Goal: Feedback & Contribution: Submit feedback/report problem

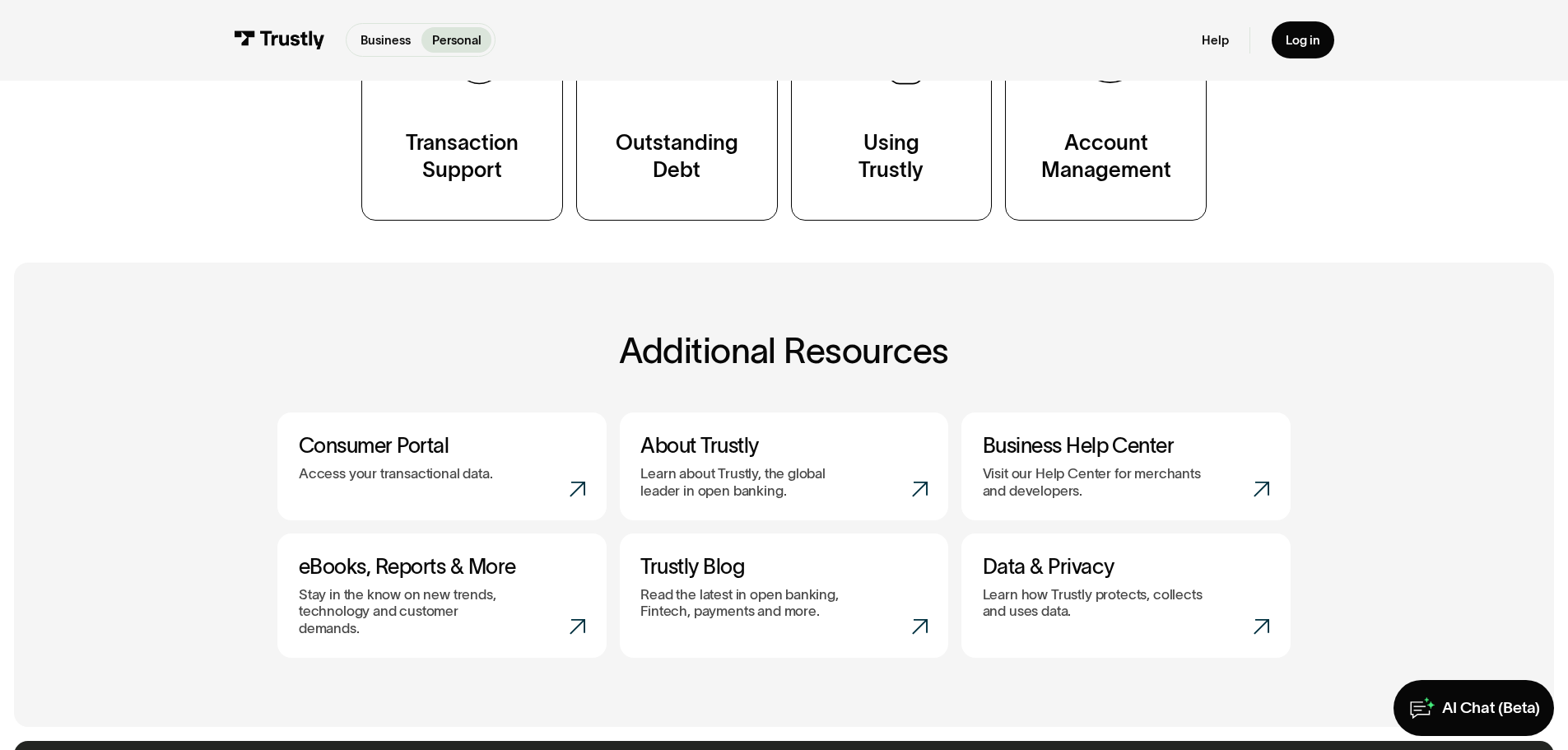
scroll to position [493, 0]
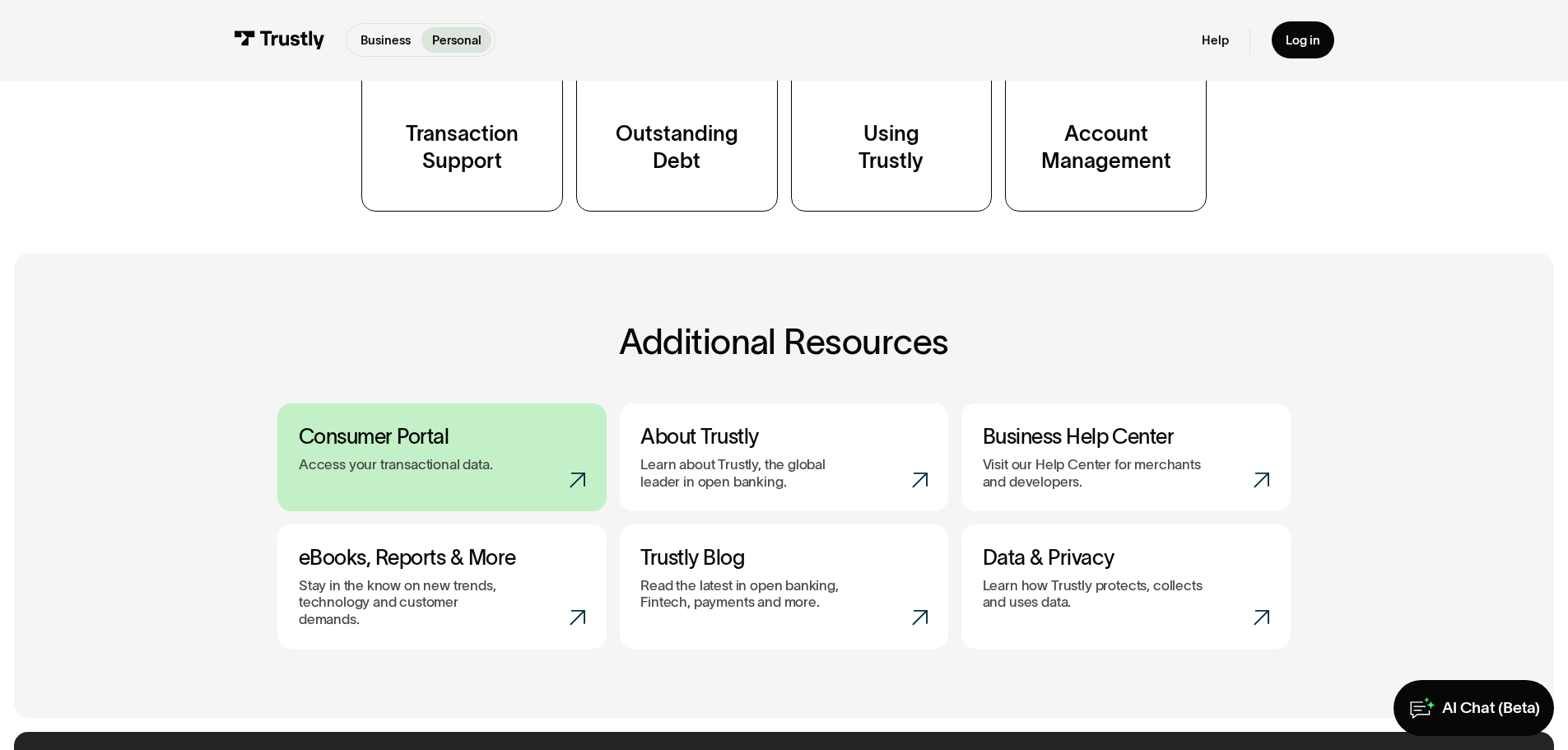
click at [481, 466] on p "Access your transactional data." at bounding box center [396, 464] width 195 height 17
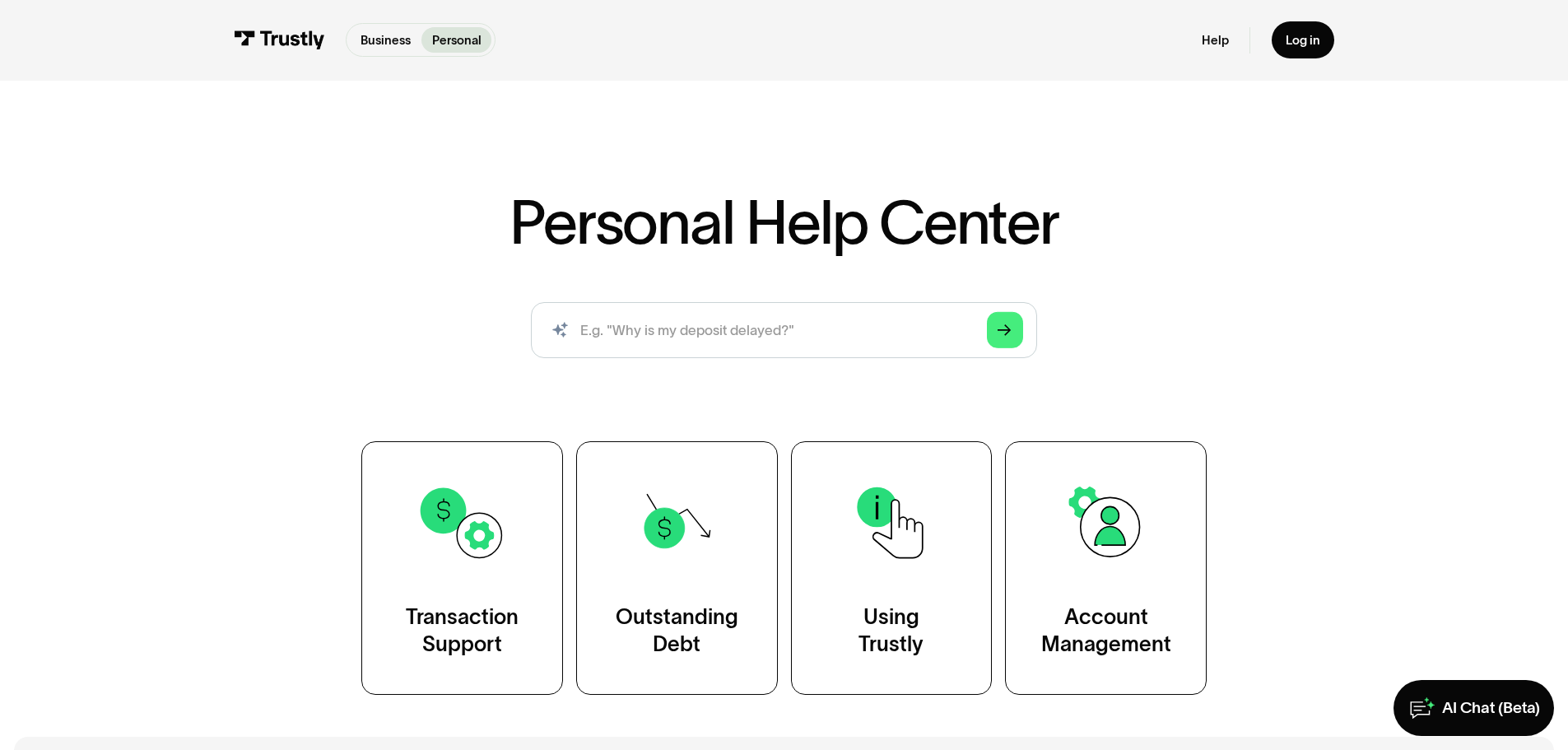
scroll to position [0, 0]
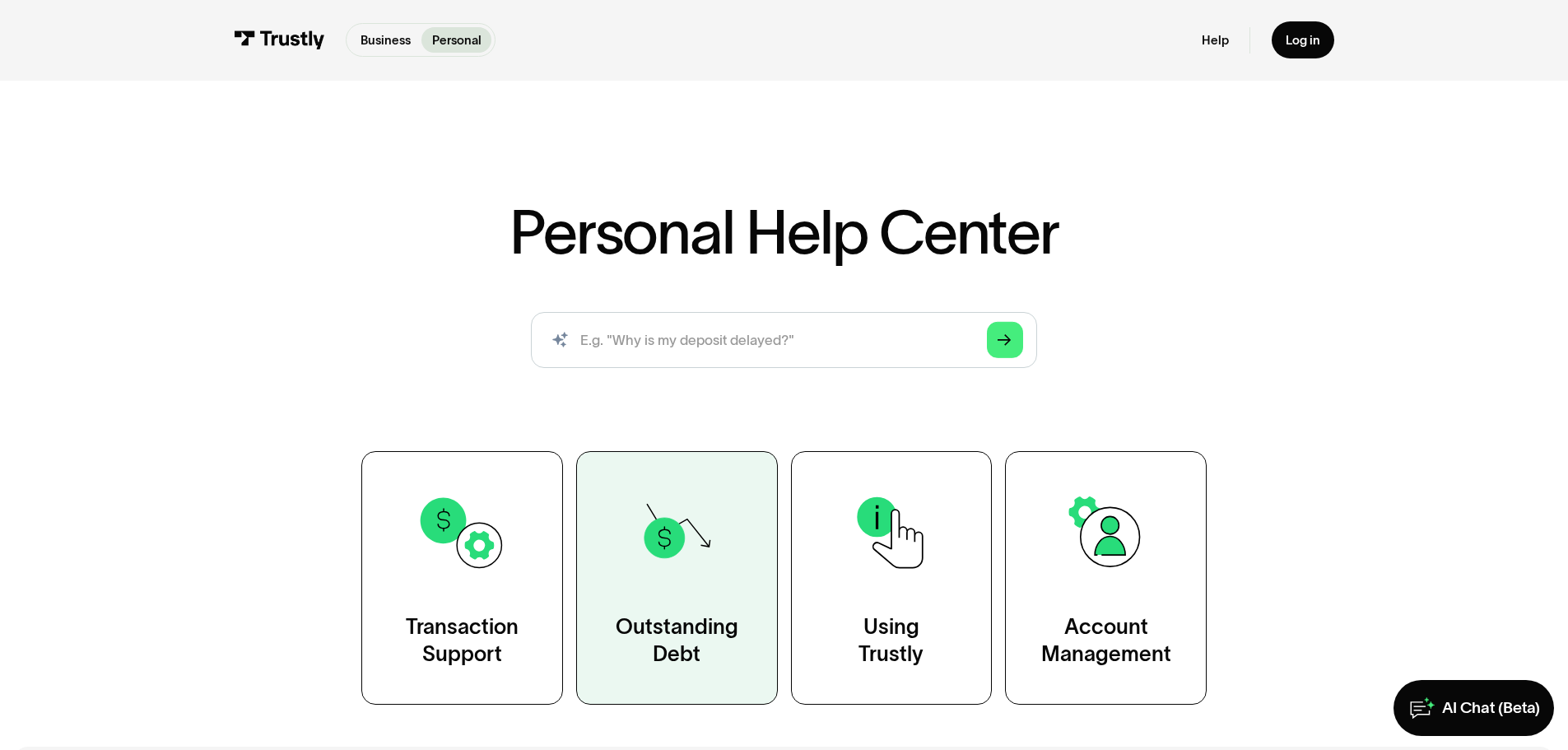
click at [682, 634] on div "Outstanding Debt" at bounding box center [678, 641] width 123 height 56
click at [700, 645] on div "Outstanding Debt" at bounding box center [678, 641] width 123 height 56
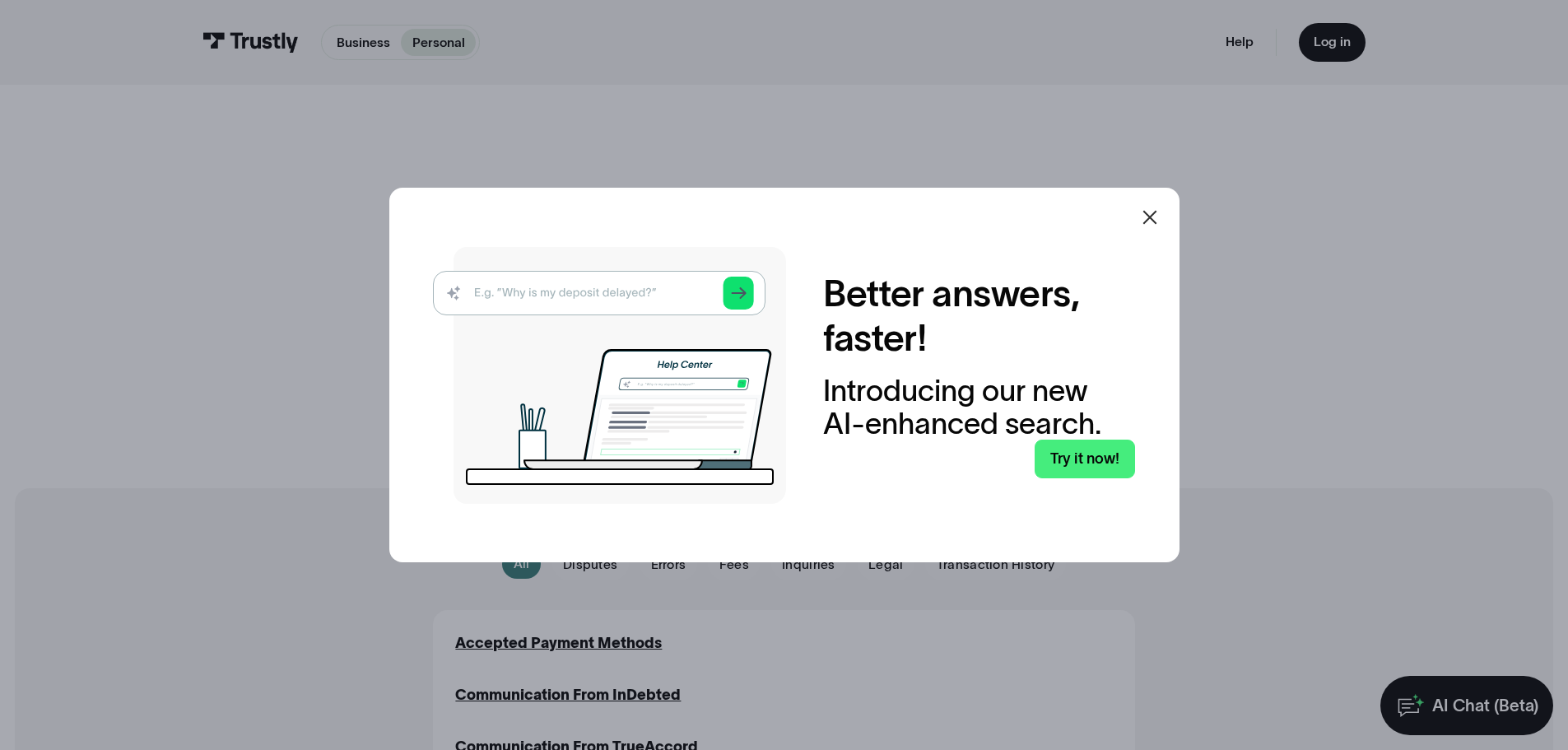
click at [1154, 215] on icon at bounding box center [1150, 217] width 14 height 14
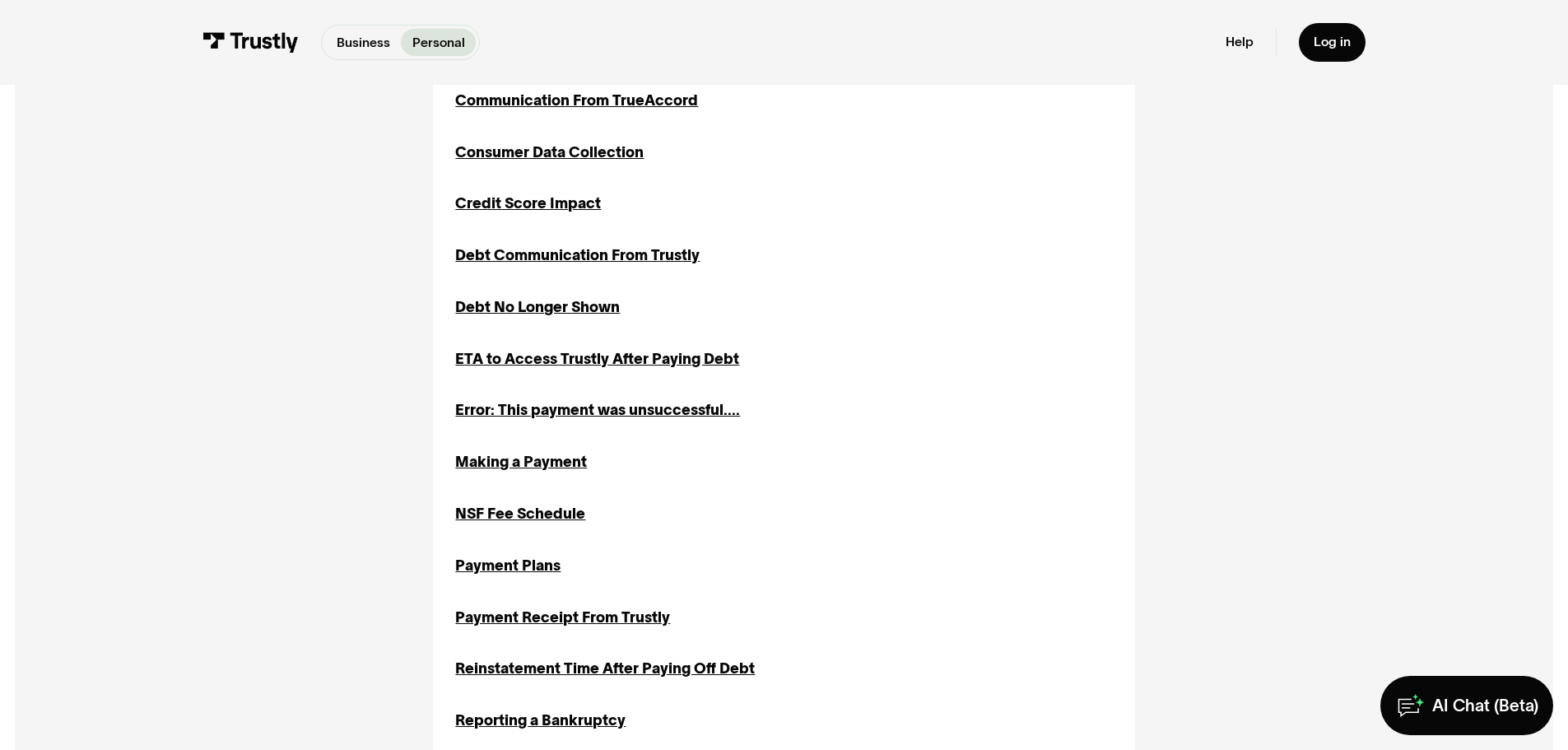
scroll to position [644, 0]
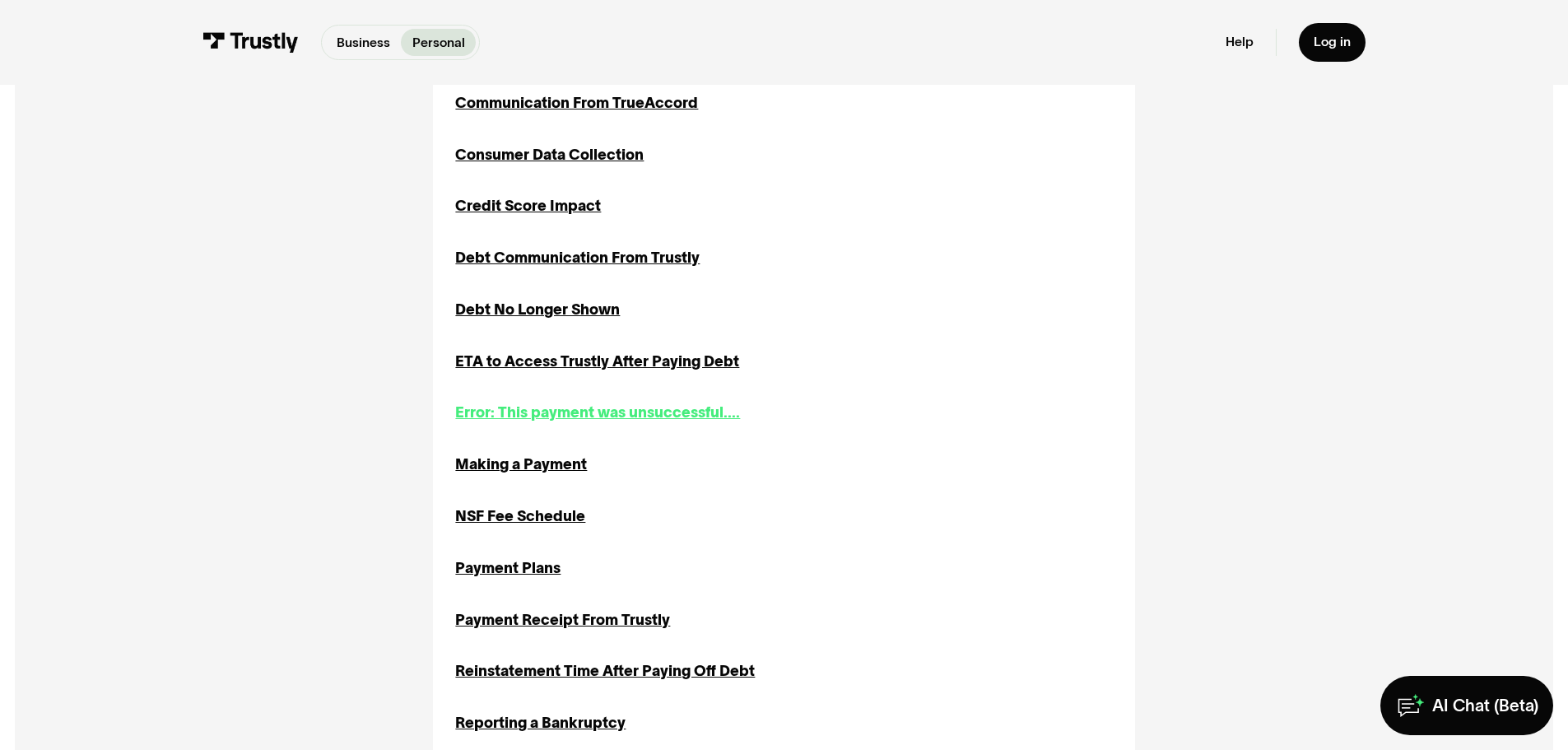
click at [635, 420] on div "Error: This payment was unsuccessful...." at bounding box center [597, 413] width 285 height 22
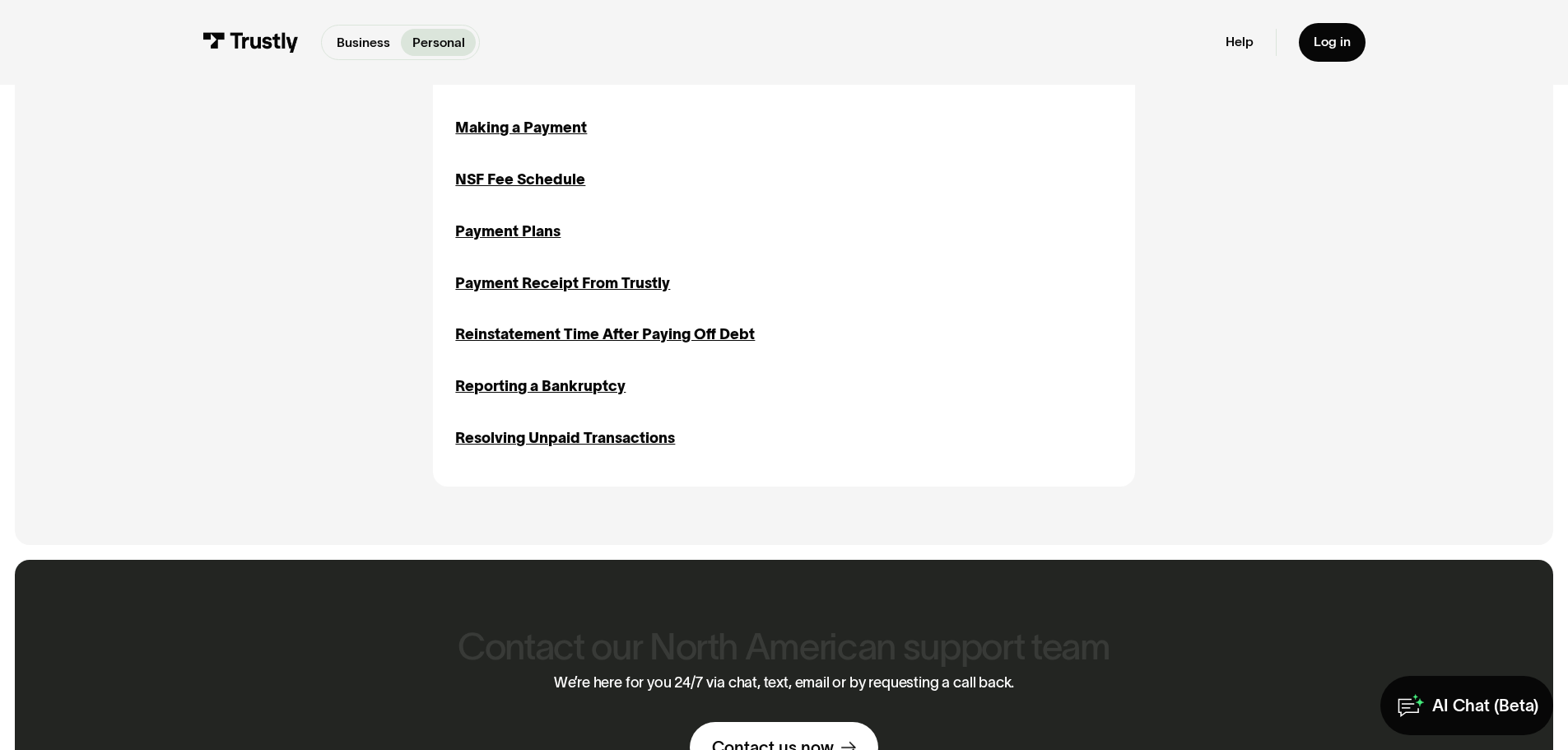
scroll to position [989, 0]
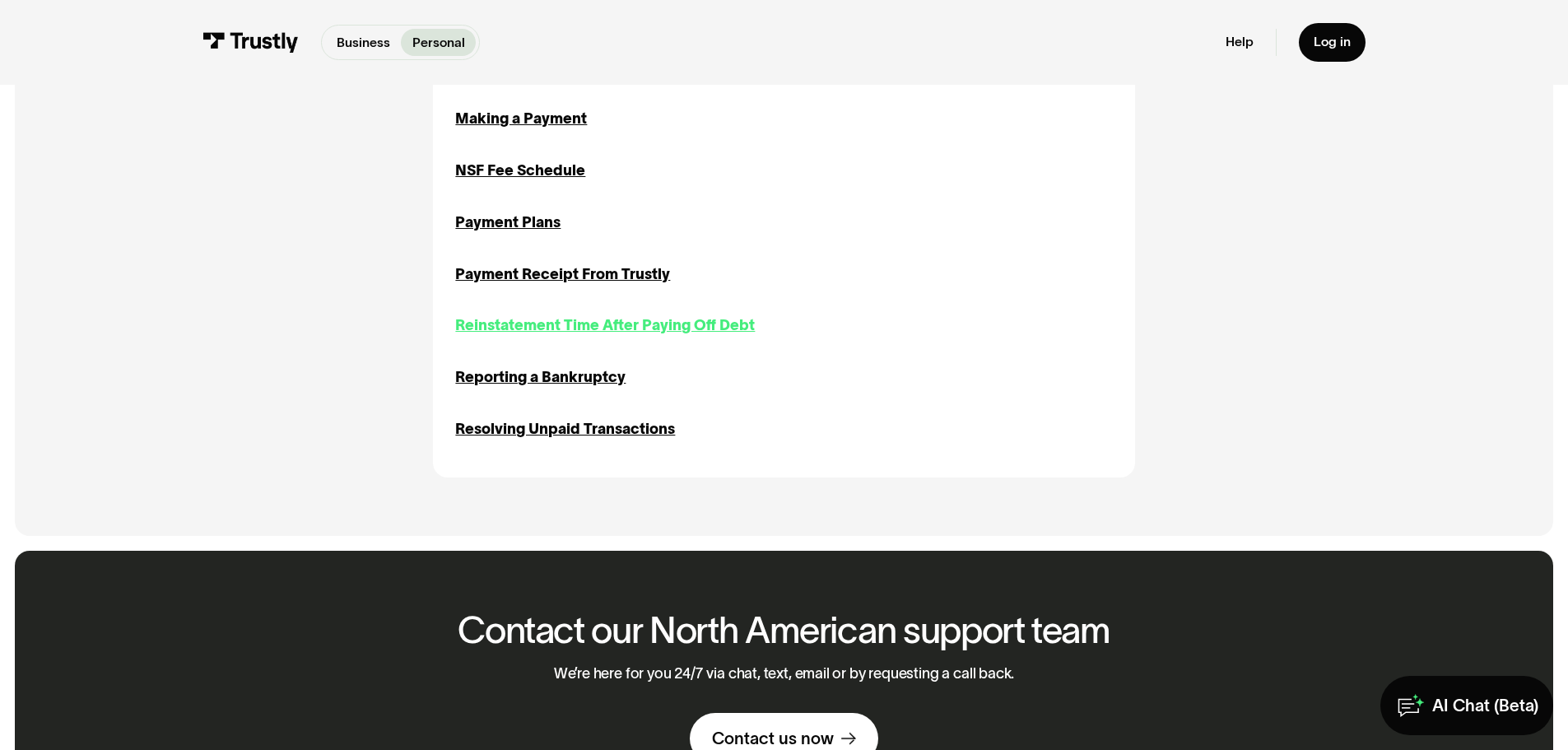
click at [665, 335] on div "Reinstatement Time After Paying Off Debt" at bounding box center [605, 325] width 300 height 22
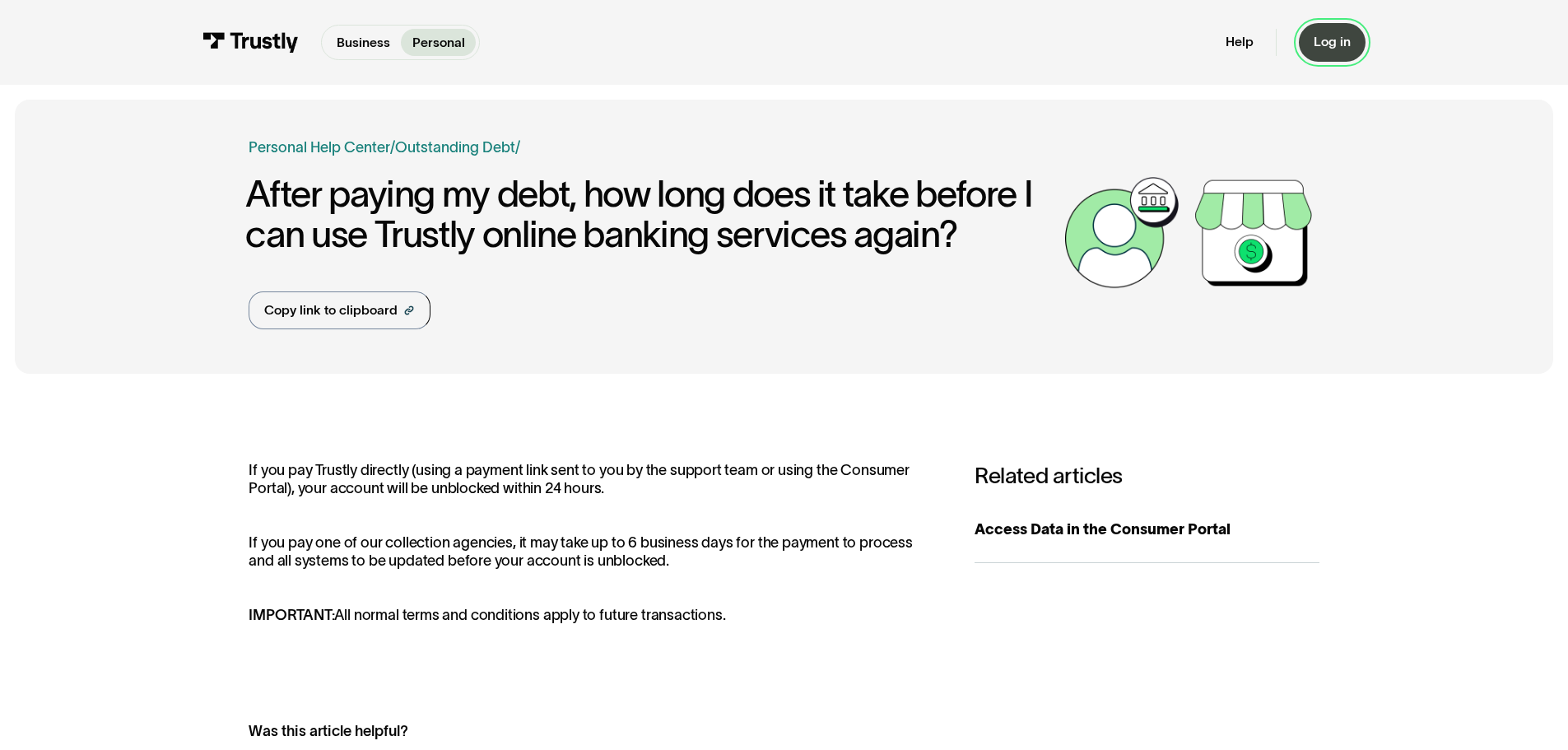
click at [1332, 49] on div "Log in" at bounding box center [1332, 42] width 37 height 17
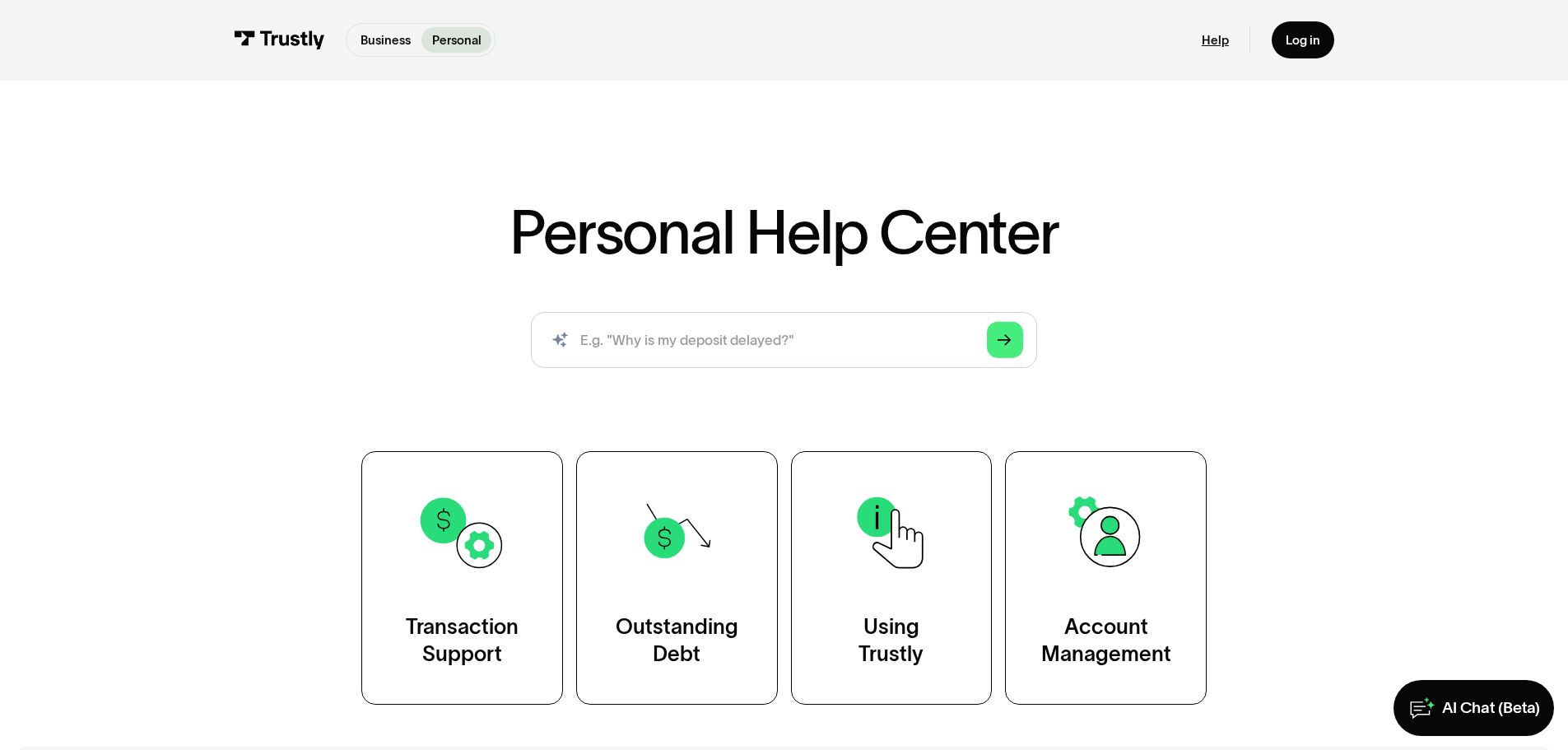
click at [1215, 43] on link "Help" at bounding box center [1215, 40] width 27 height 16
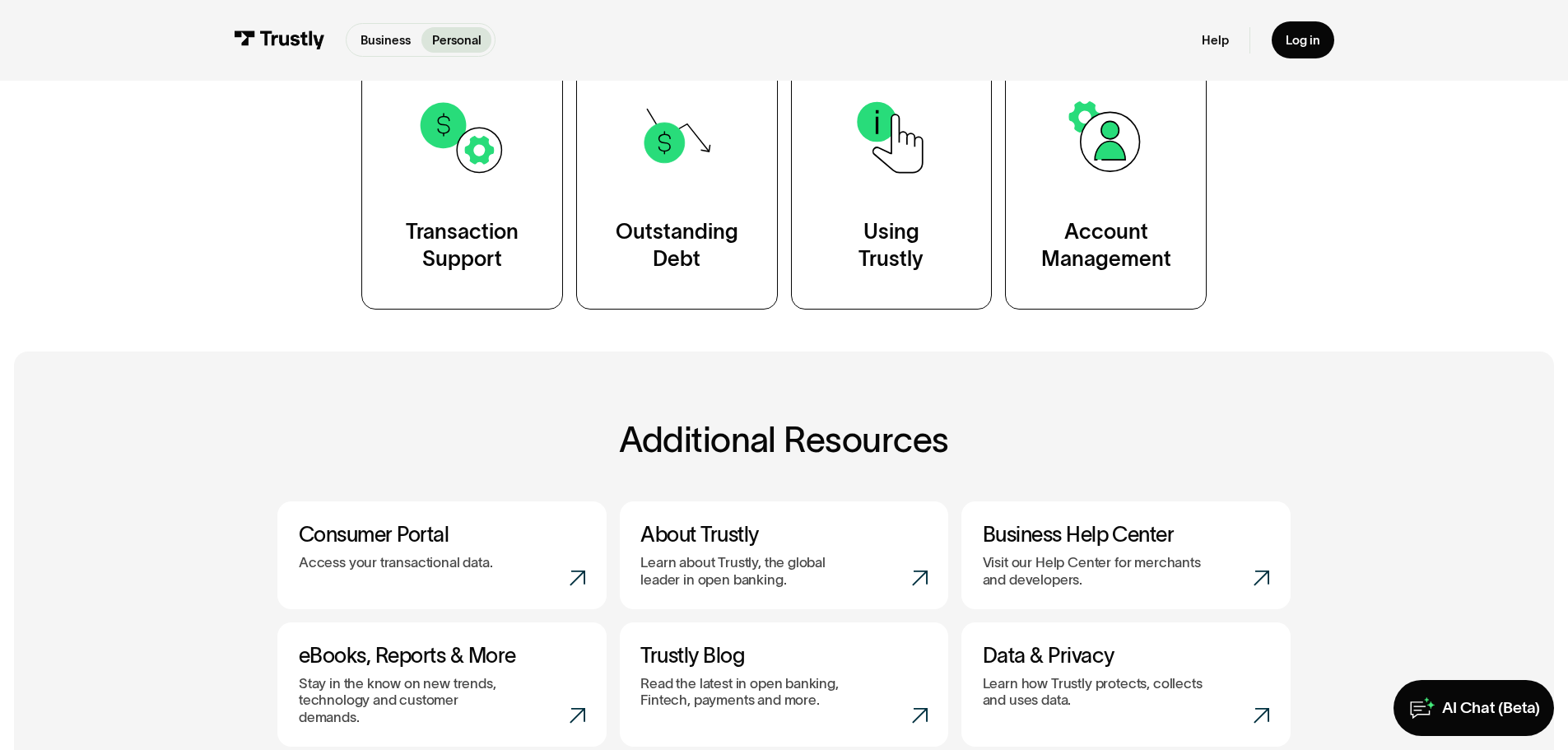
scroll to position [551, 0]
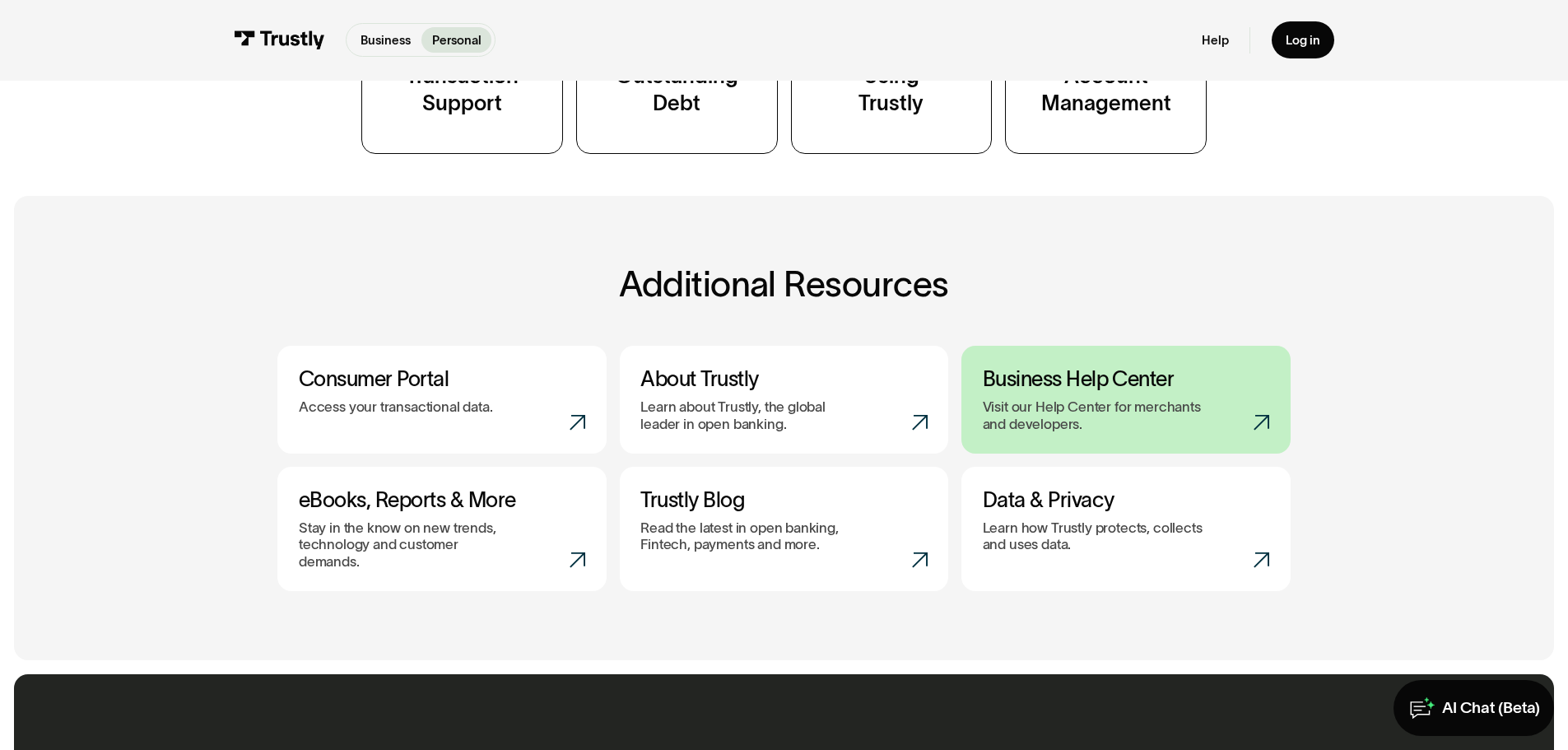
click at [1162, 413] on p "Visit our Help Center for merchants and developers." at bounding box center [1095, 416] width 222 height 34
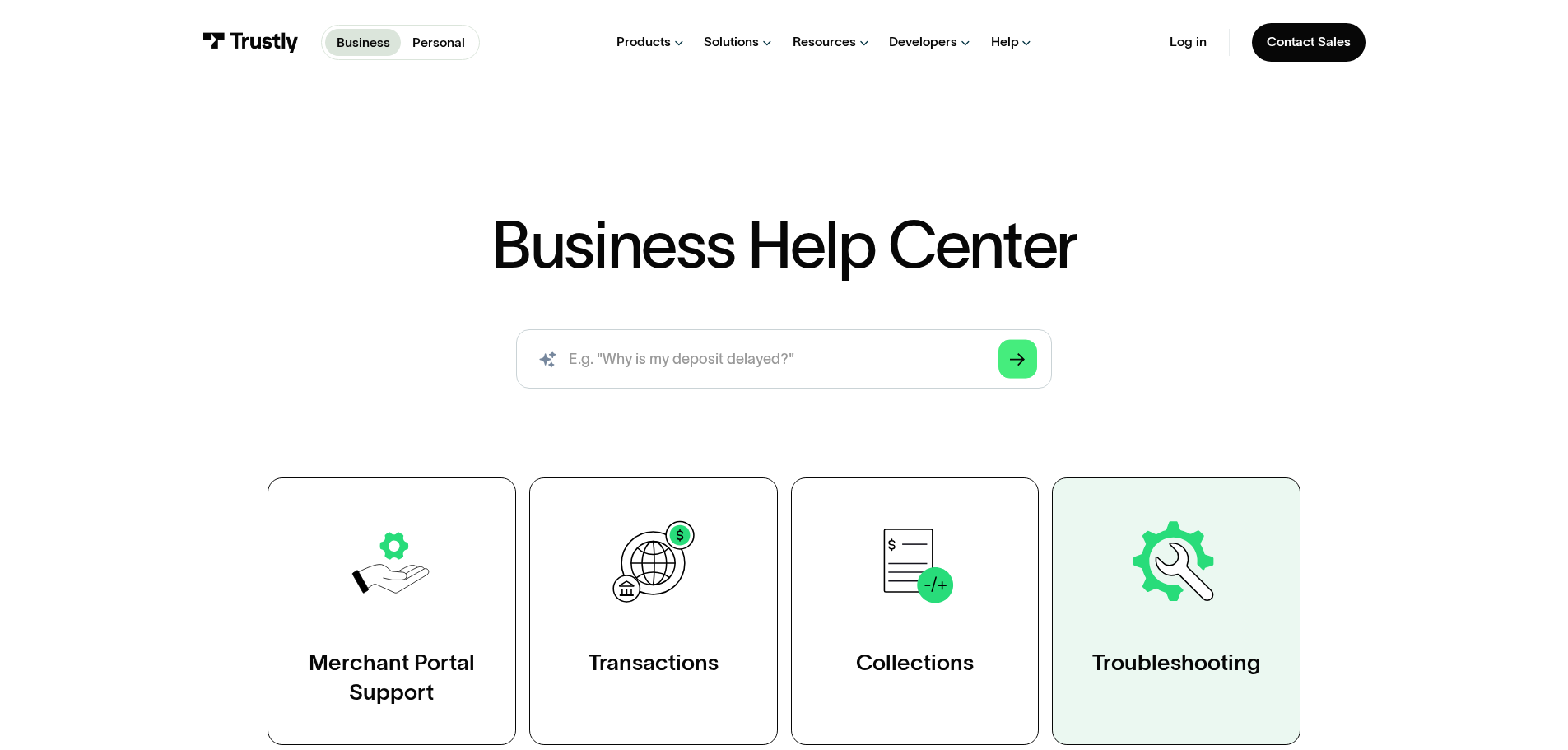
click at [1220, 582] on img at bounding box center [1176, 562] width 96 height 96
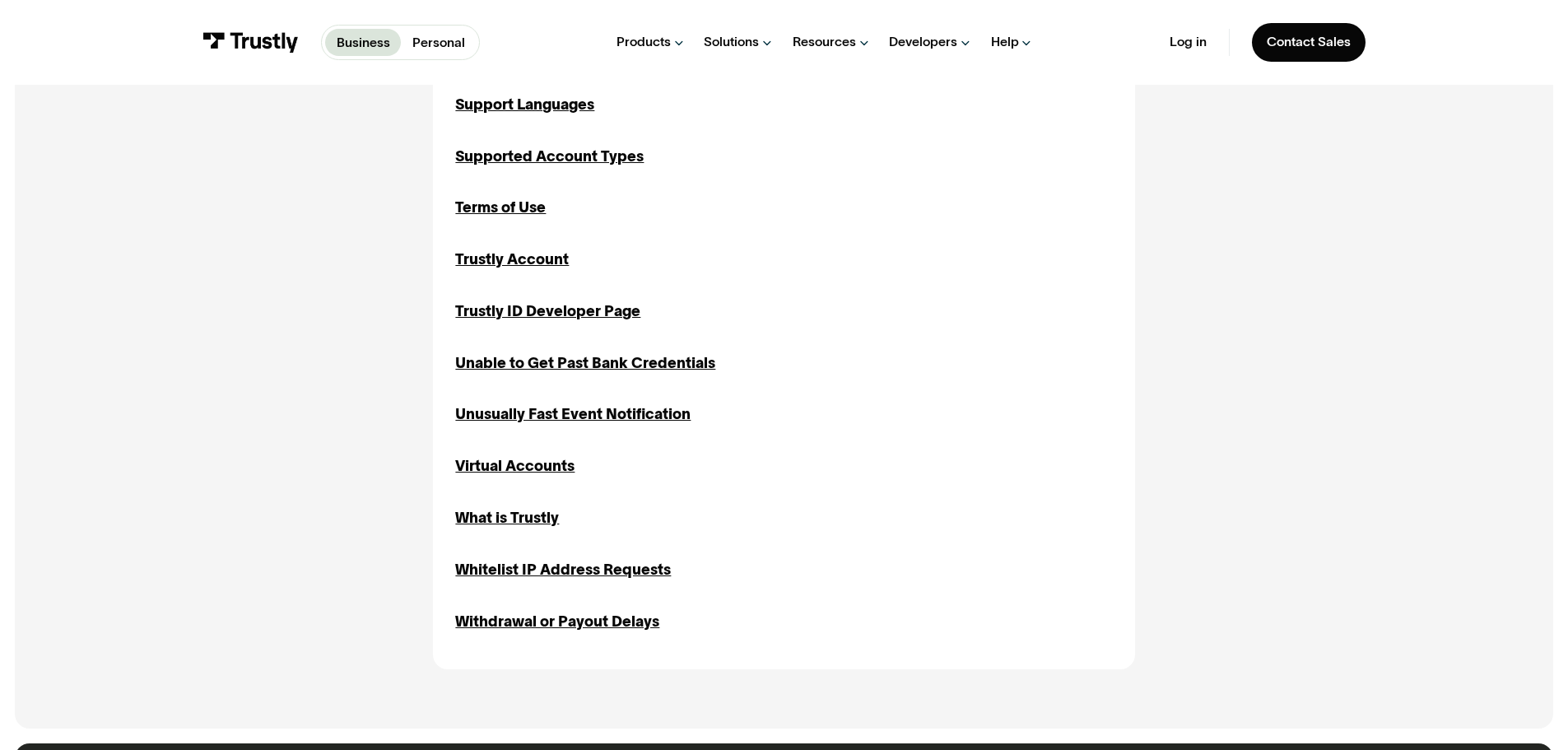
scroll to position [1835, 0]
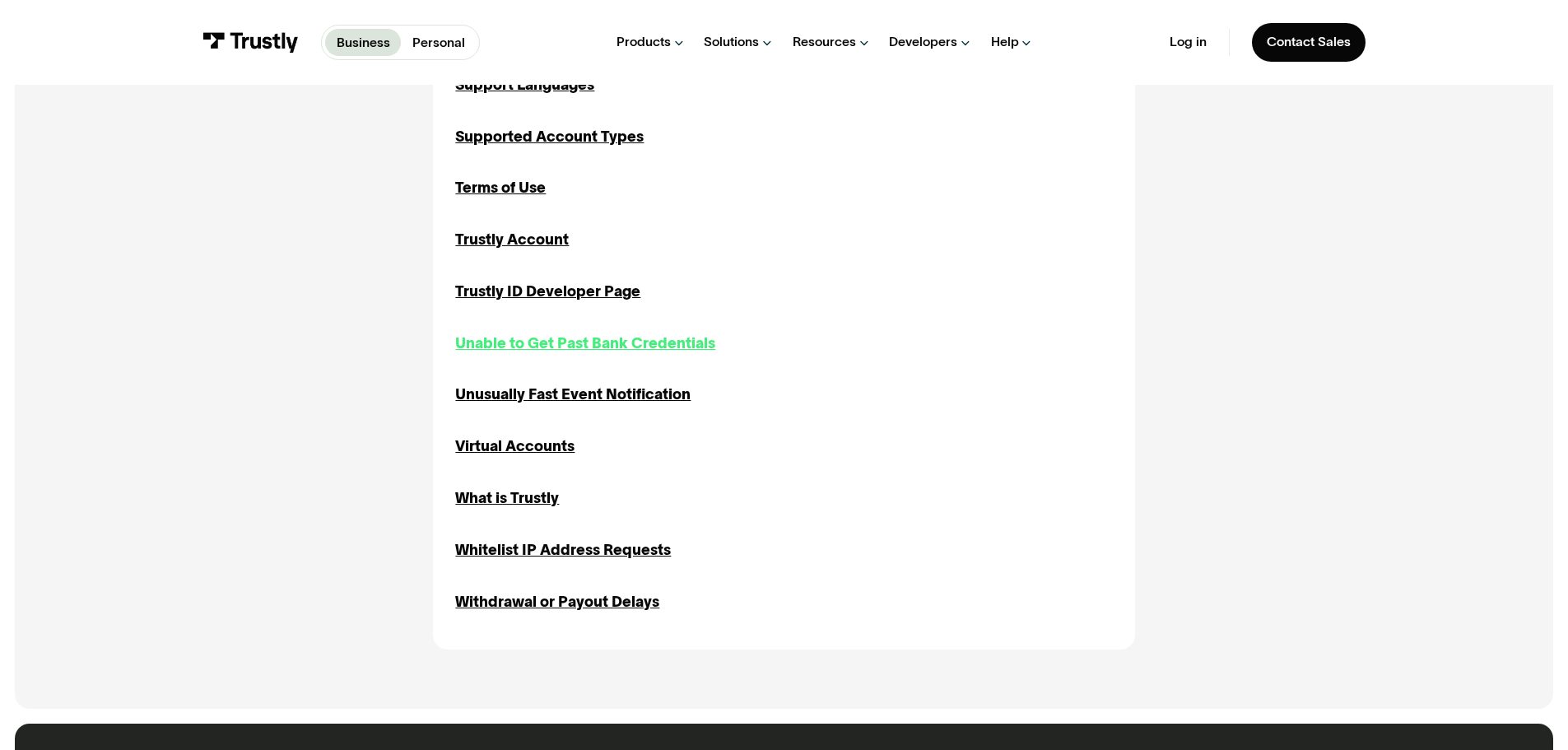
click at [686, 353] on div "Unable to Get Past Bank Credentials" at bounding box center [586, 343] width 260 height 22
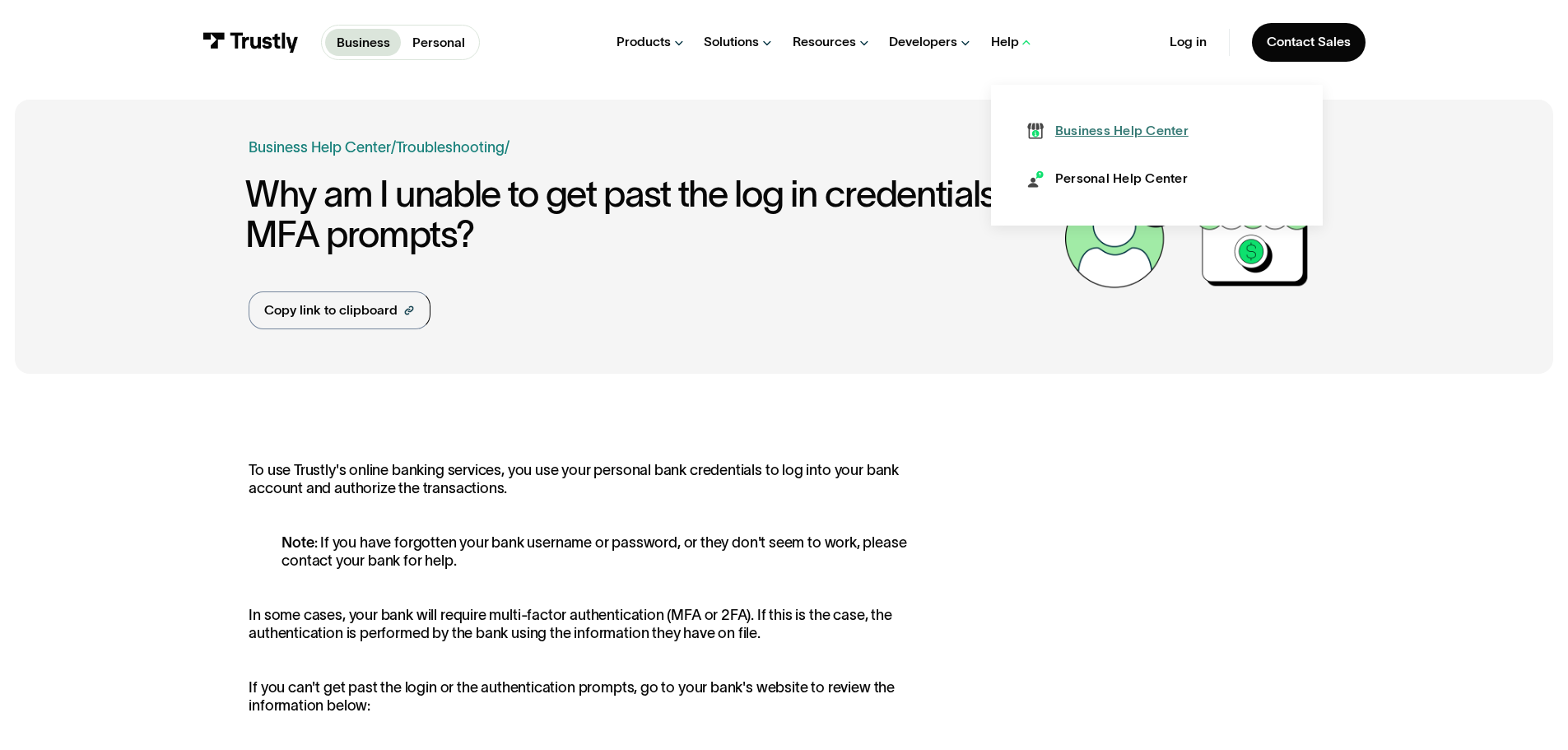
click at [1072, 135] on div "Business Help Center" at bounding box center [1122, 131] width 133 height 18
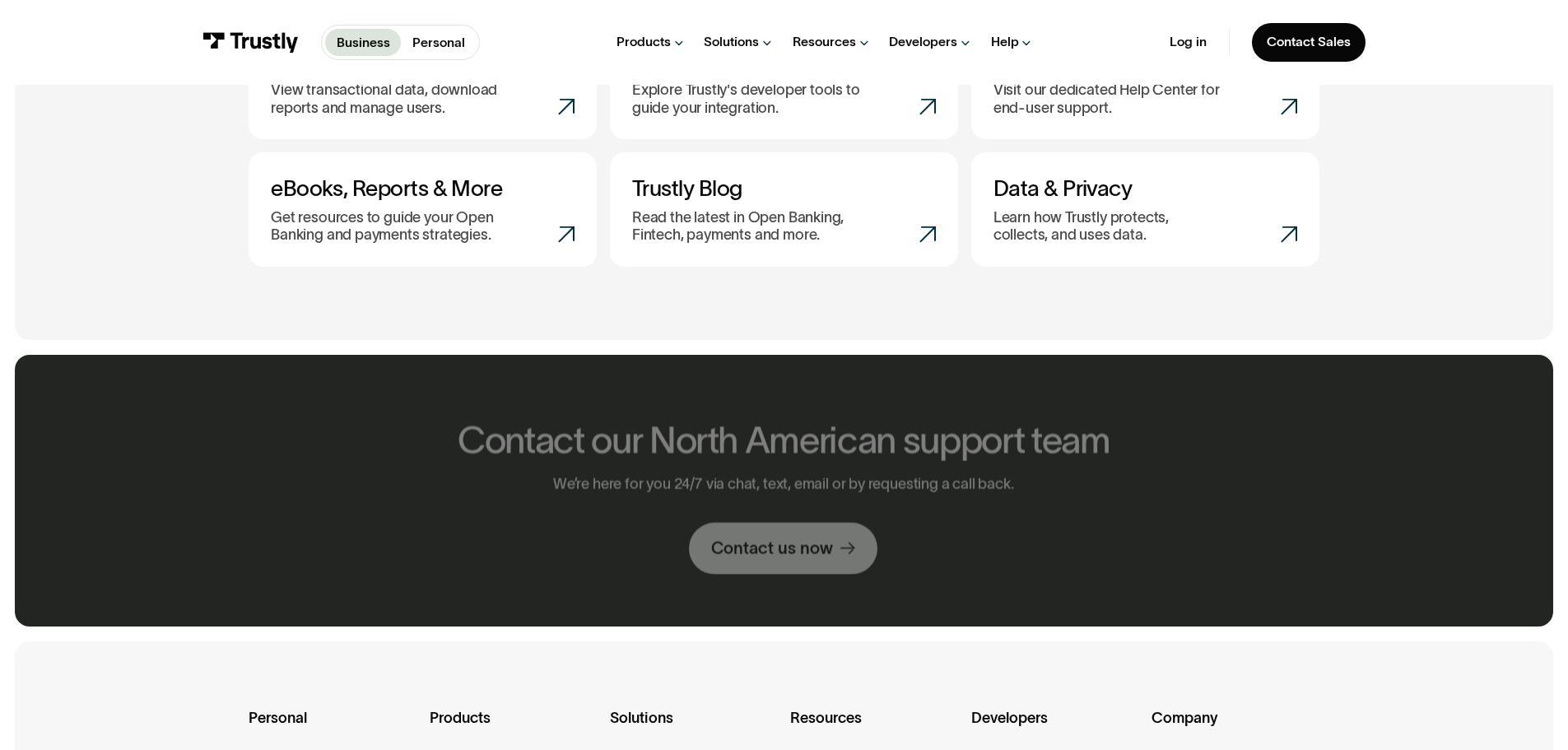
scroll to position [1022, 0]
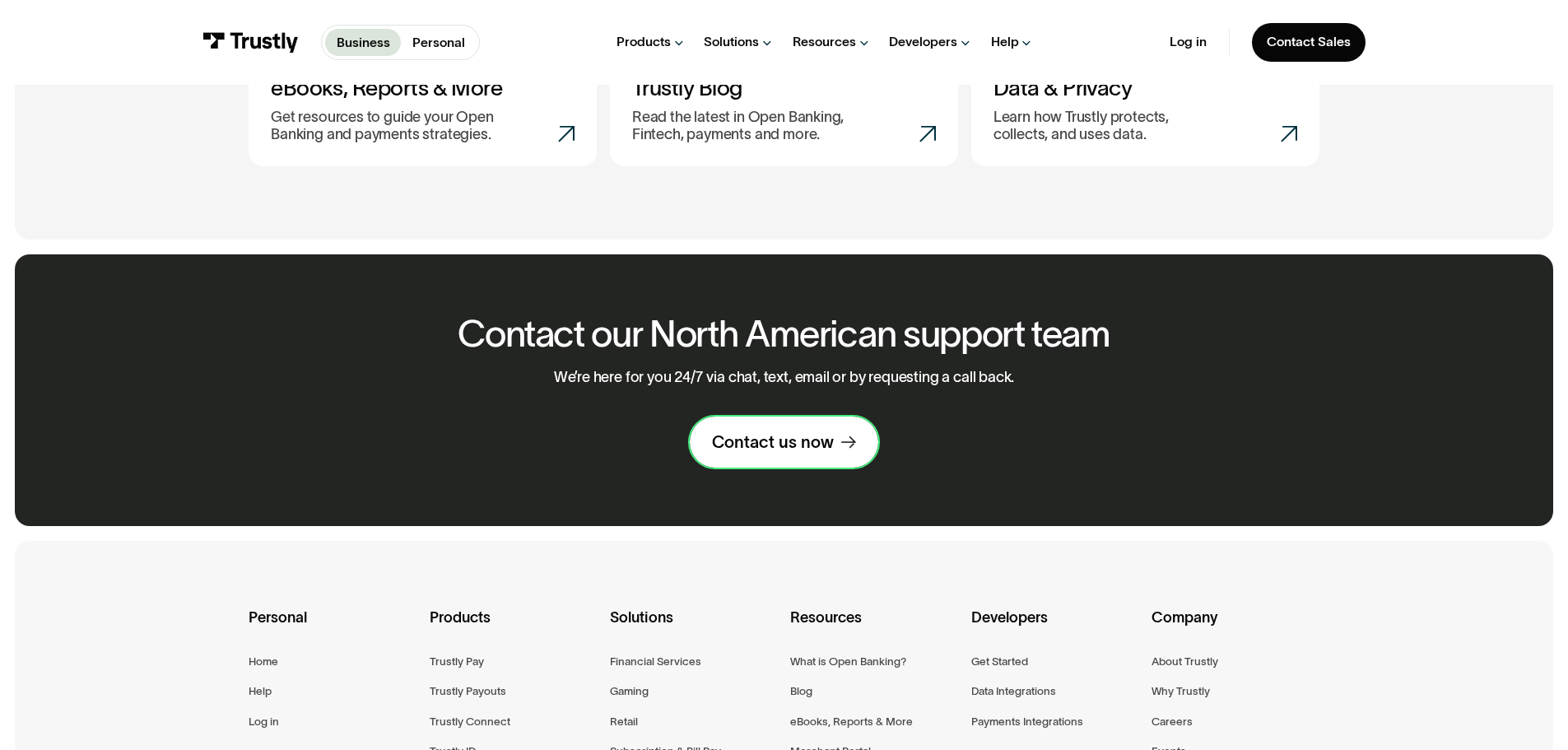
click at [793, 452] on div "Contact us now" at bounding box center [773, 442] width 122 height 22
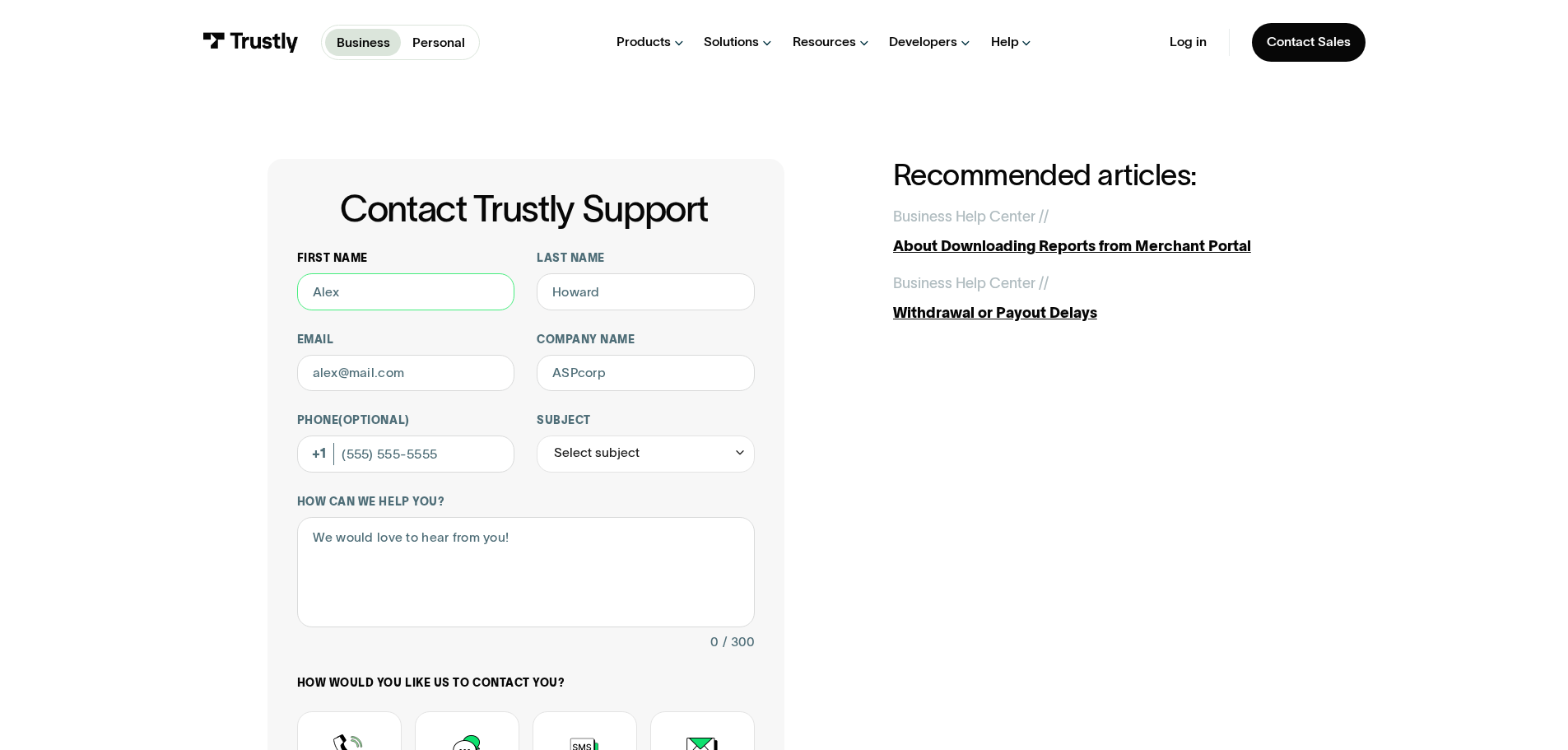
click at [375, 293] on input "First name" at bounding box center [407, 291] width 218 height 37
type input "Charles"
type input "emrick"
type input "chuckmattman@live.com"
type input "Mattress Man Stores"
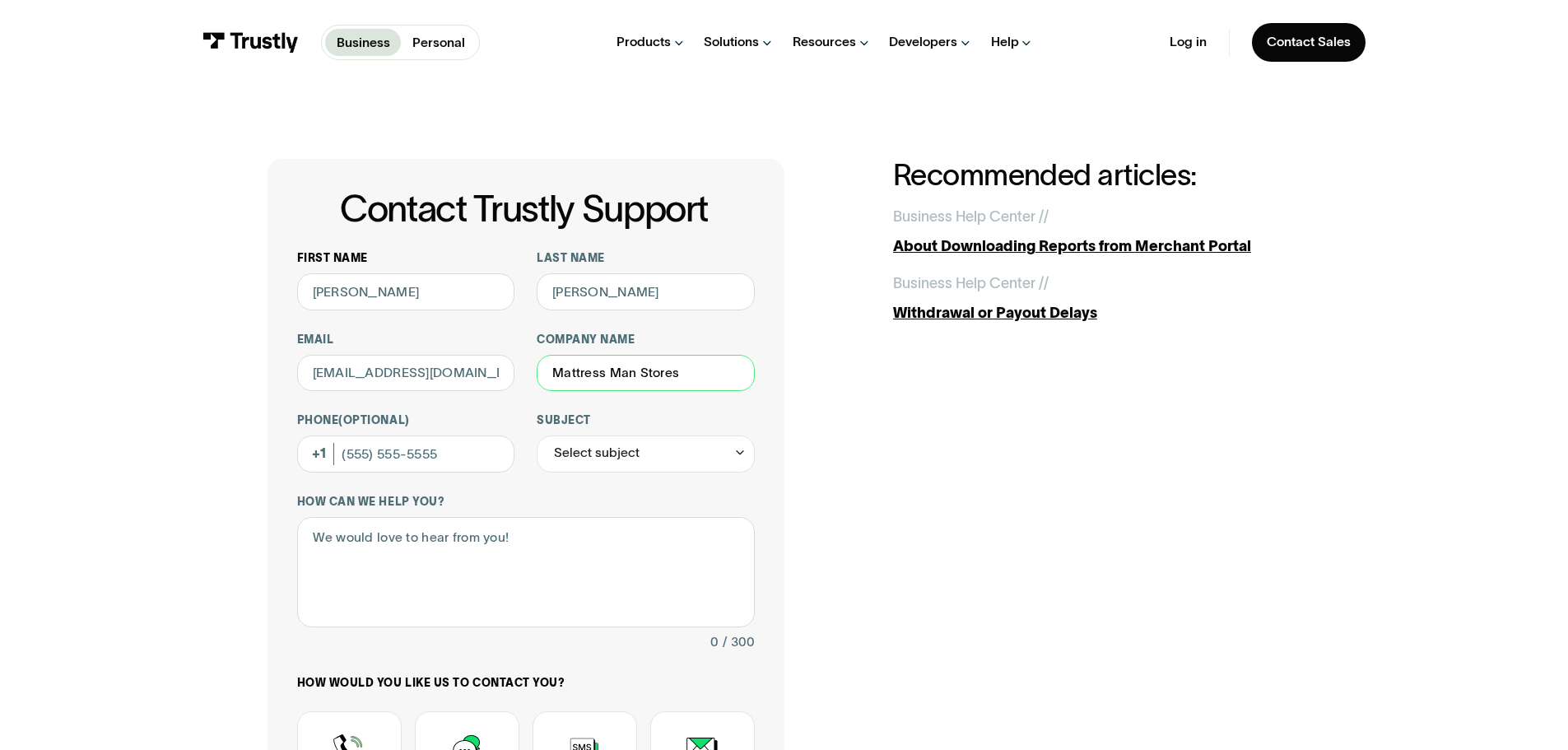
type input "8282312996"
drag, startPoint x: 705, startPoint y: 376, endPoint x: 533, endPoint y: 377, distance: 172.0
click at [533, 377] on div "First name Charles Last name emrick Email chuckmattman@live.com Company name Ma…" at bounding box center [526, 576] width 457 height 651
type input "Gudusu Inc"
click at [632, 461] on div "Select subject" at bounding box center [596, 453] width 85 height 22
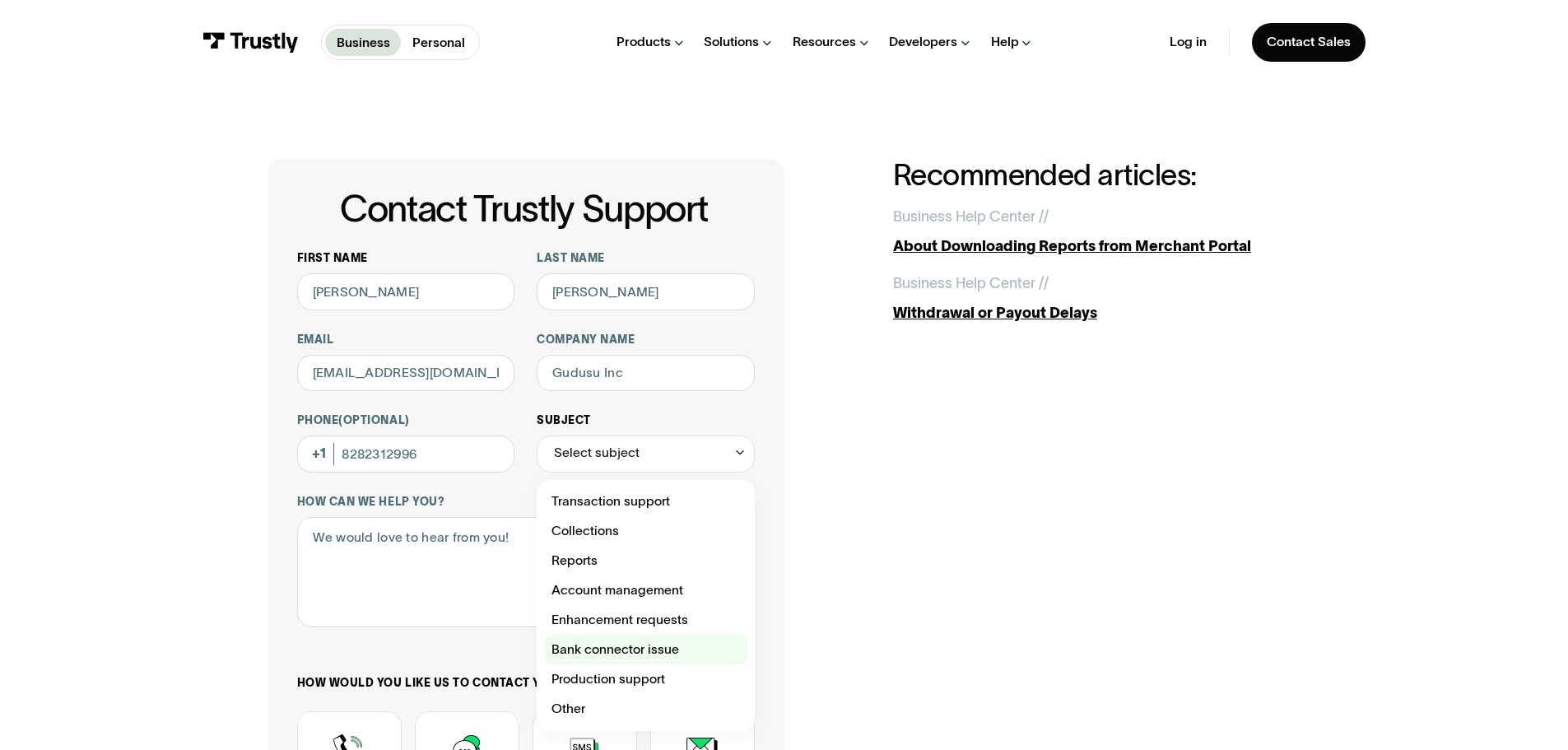
click at [643, 655] on div "Contact Trustly Support" at bounding box center [645, 650] width 203 height 30
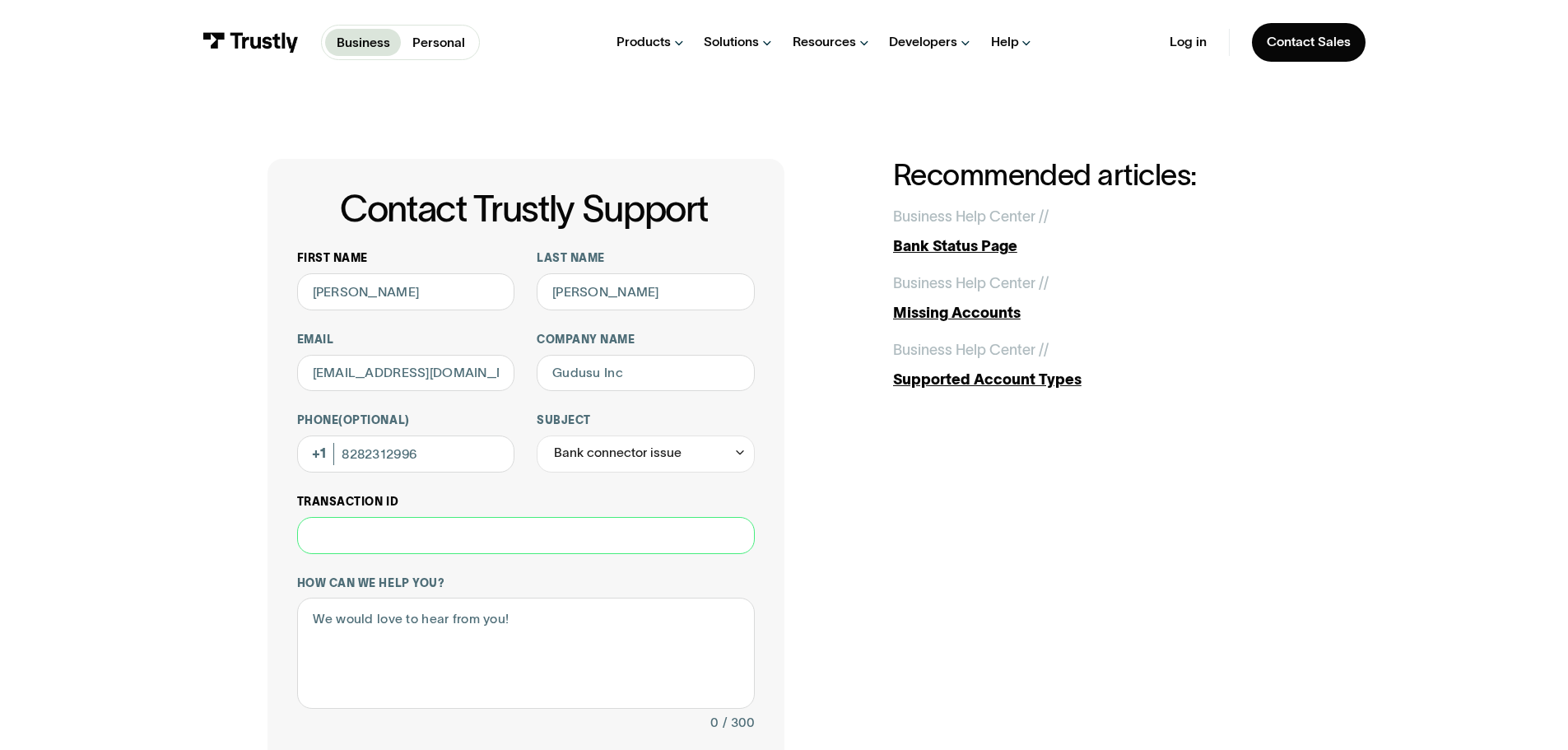
click at [423, 539] on input "Transaction ID" at bounding box center [526, 535] width 457 height 37
click at [718, 457] on div "Bank connector issue" at bounding box center [646, 453] width 218 height 37
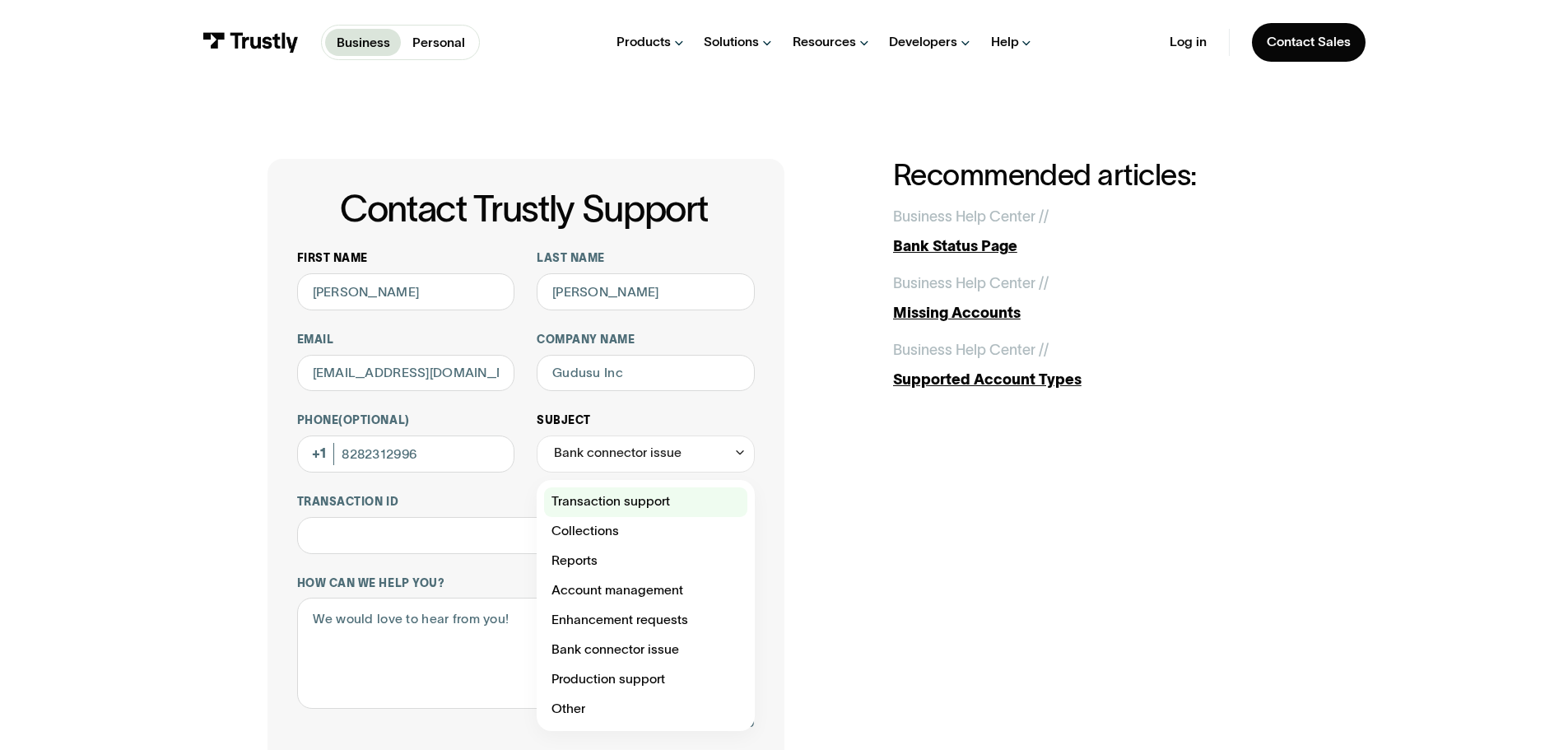
click at [672, 513] on div "Contact Trustly Support" at bounding box center [645, 502] width 203 height 30
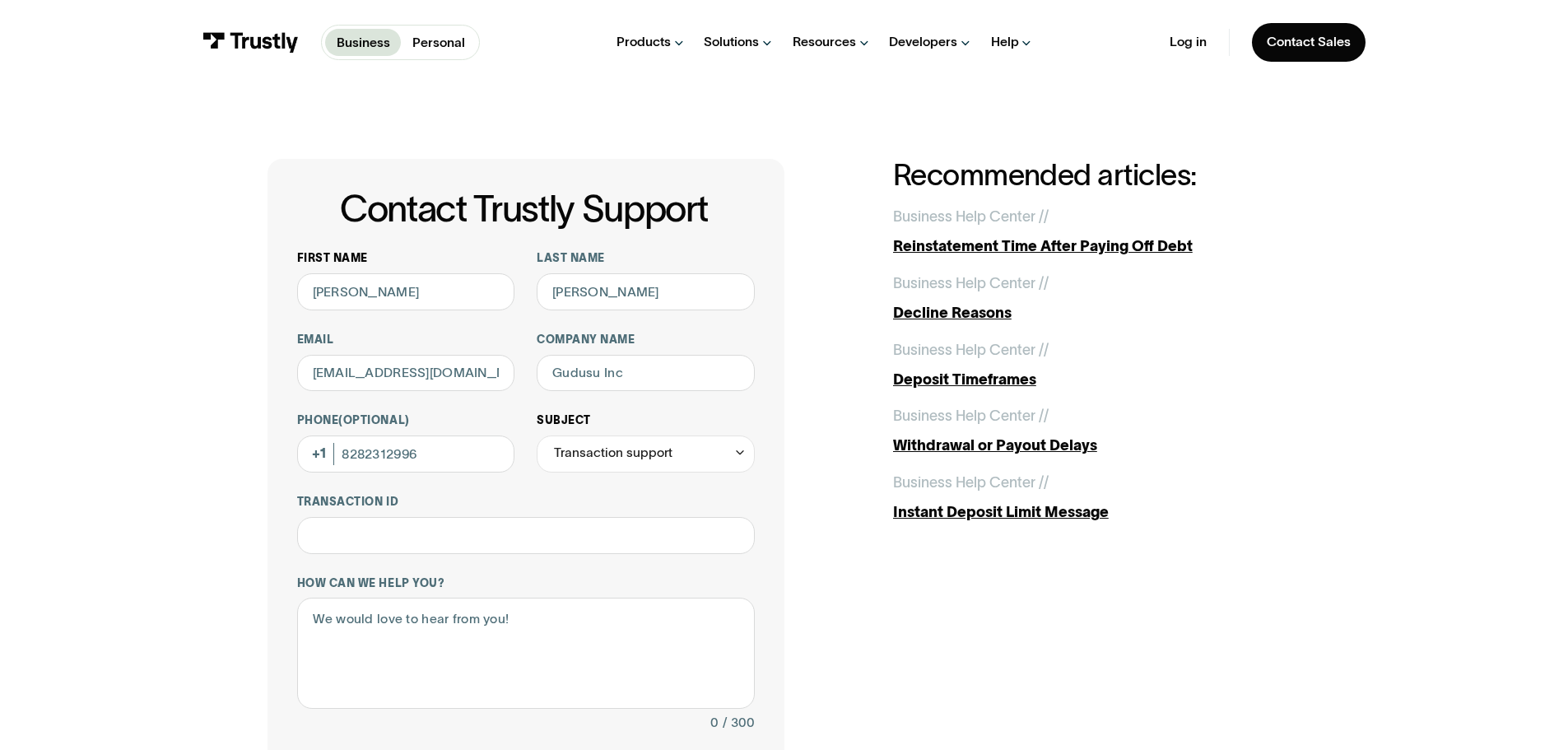
click at [718, 465] on div "Transaction support" at bounding box center [646, 453] width 218 height 37
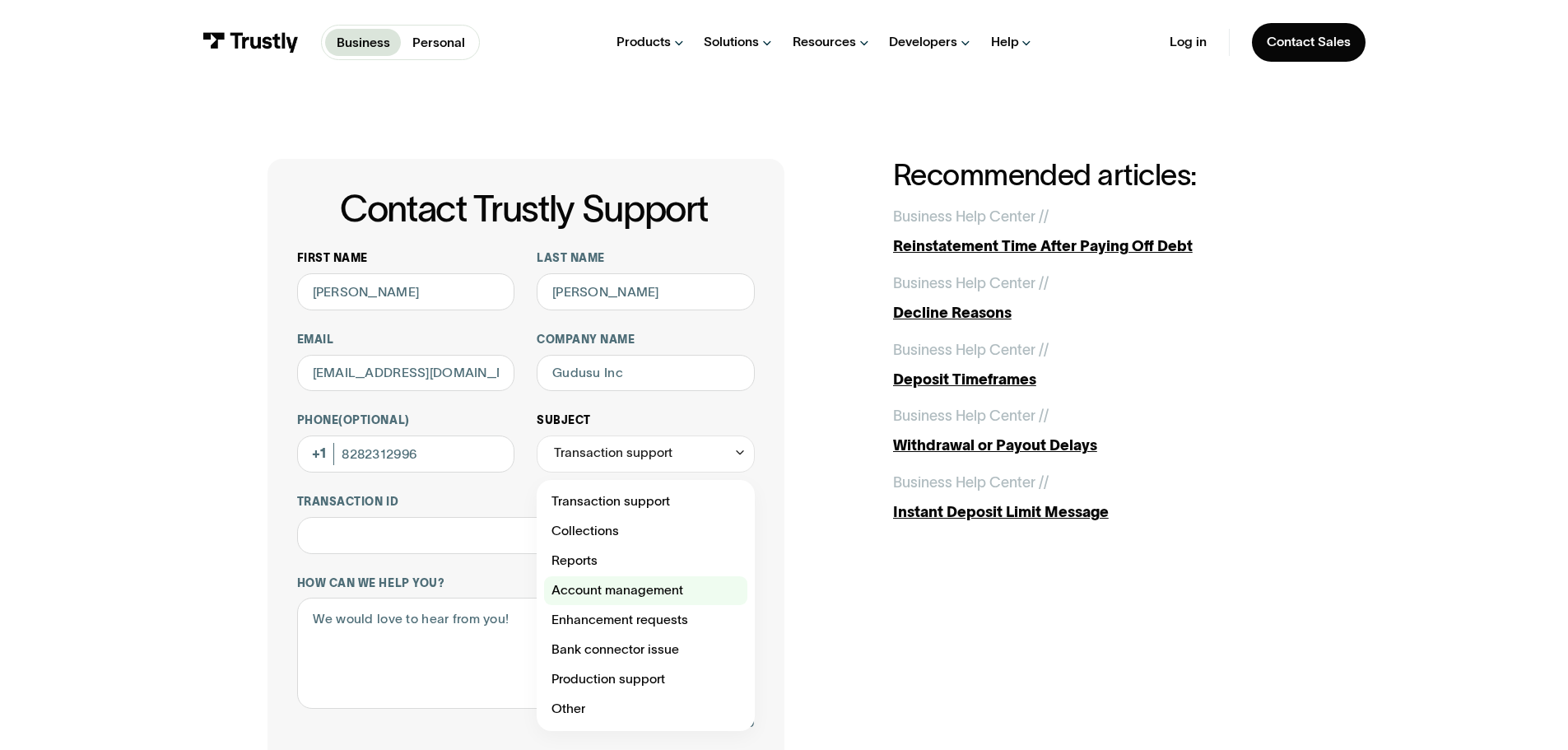
click at [652, 592] on div "Contact Trustly Support" at bounding box center [645, 591] width 203 height 30
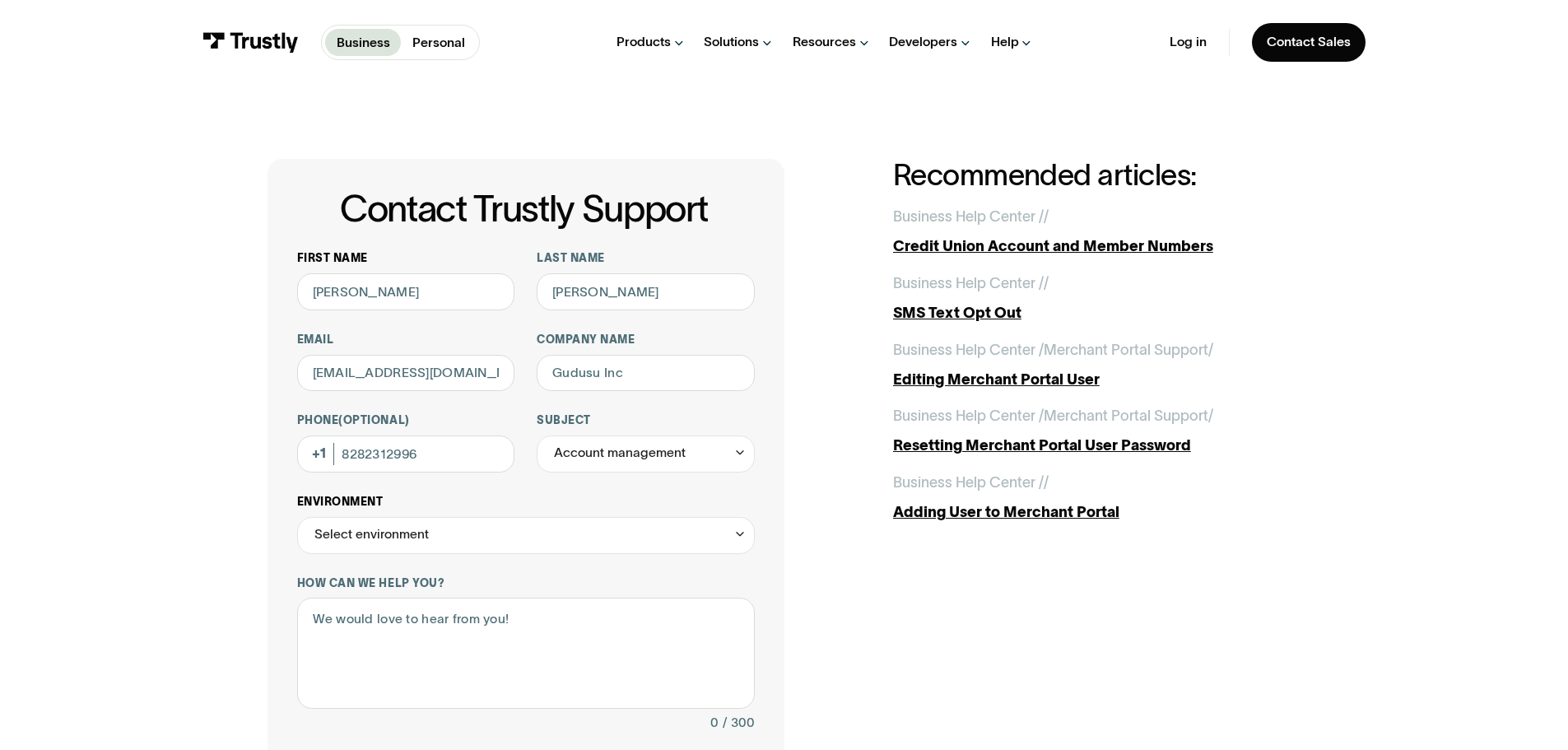
click at [729, 541] on div "Select environment" at bounding box center [526, 535] width 457 height 37
click at [730, 461] on div "Account management" at bounding box center [646, 453] width 218 height 37
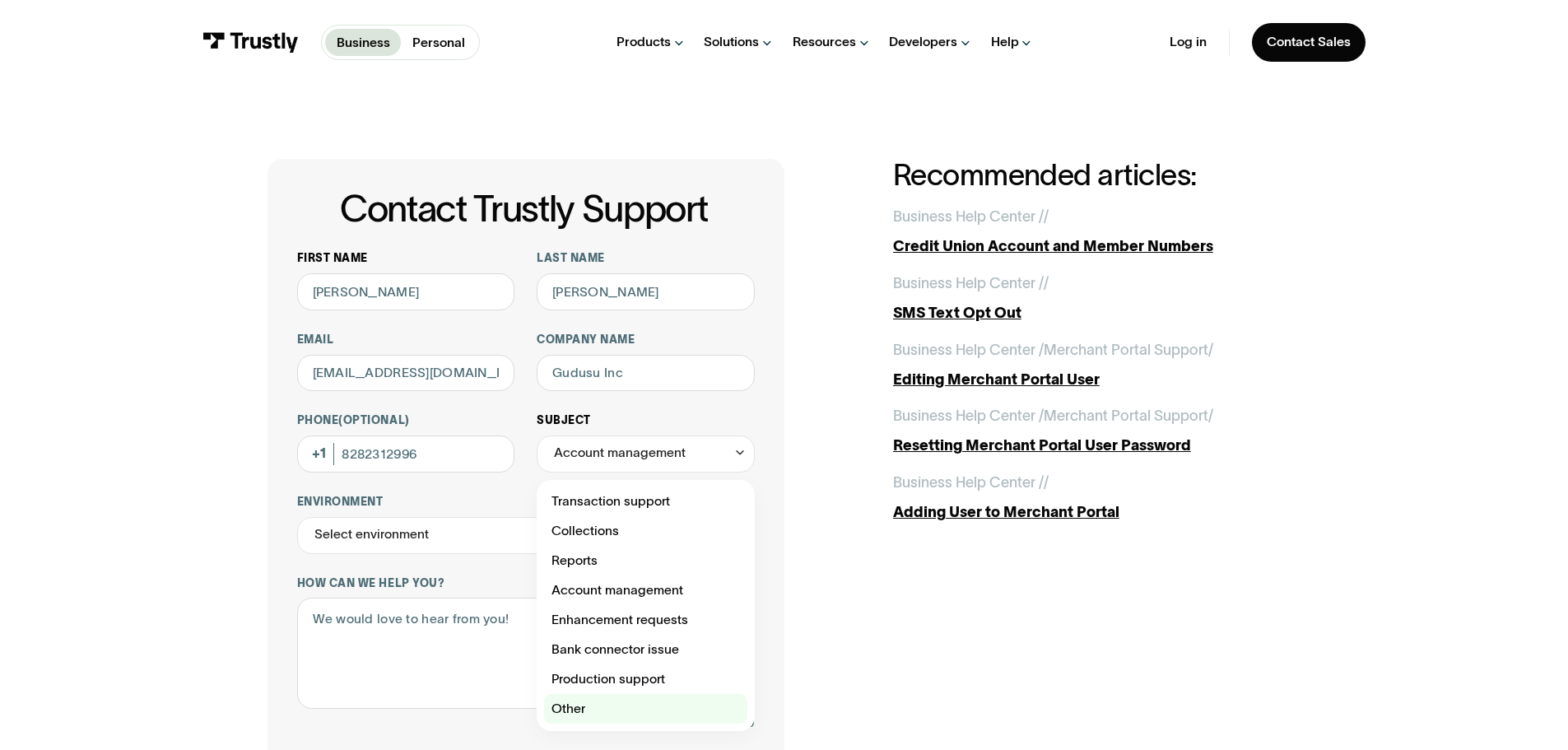
click at [595, 703] on div "Contact Trustly Support" at bounding box center [645, 708] width 203 height 30
type input "*****"
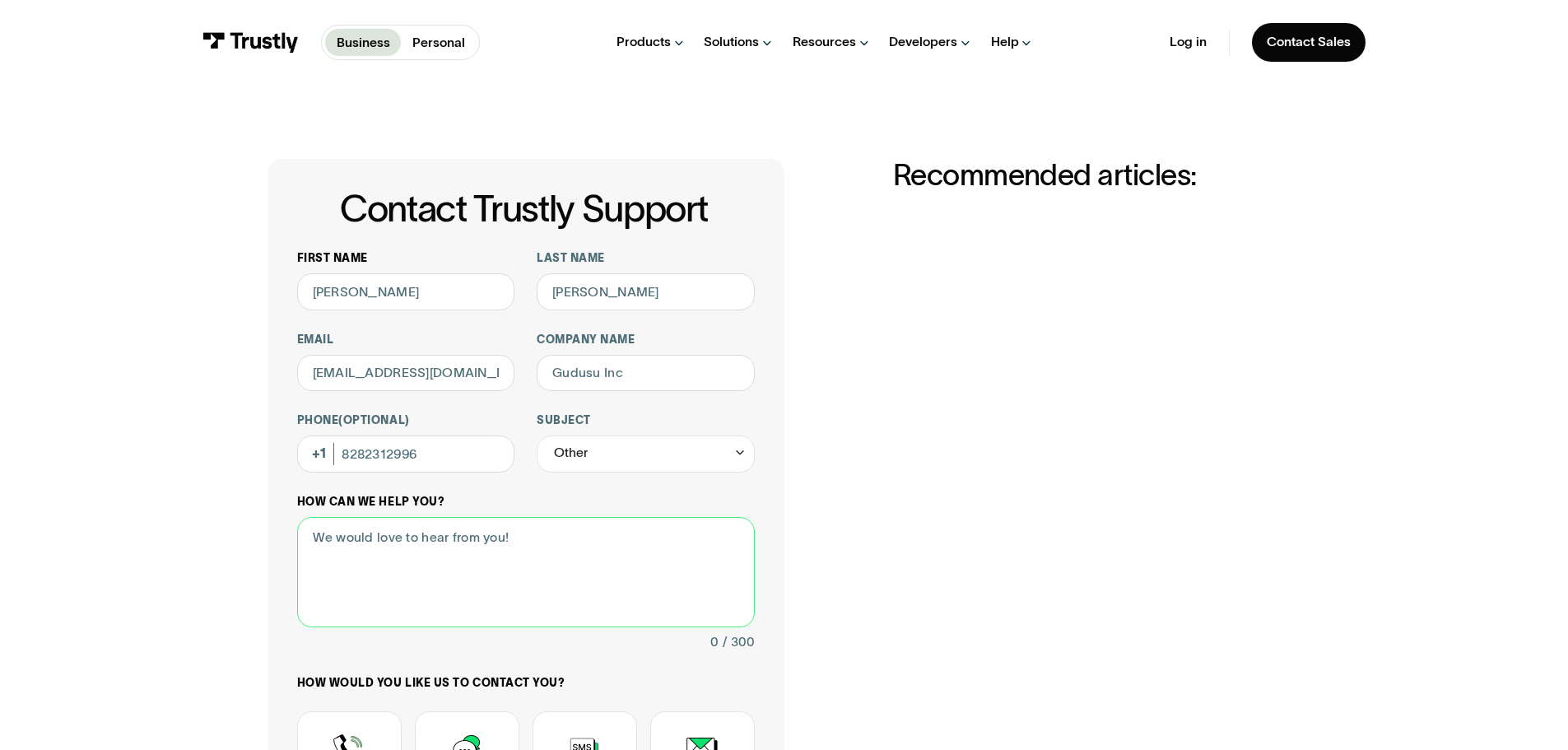
click at [360, 547] on textarea "How can we help you?" at bounding box center [526, 572] width 457 height 111
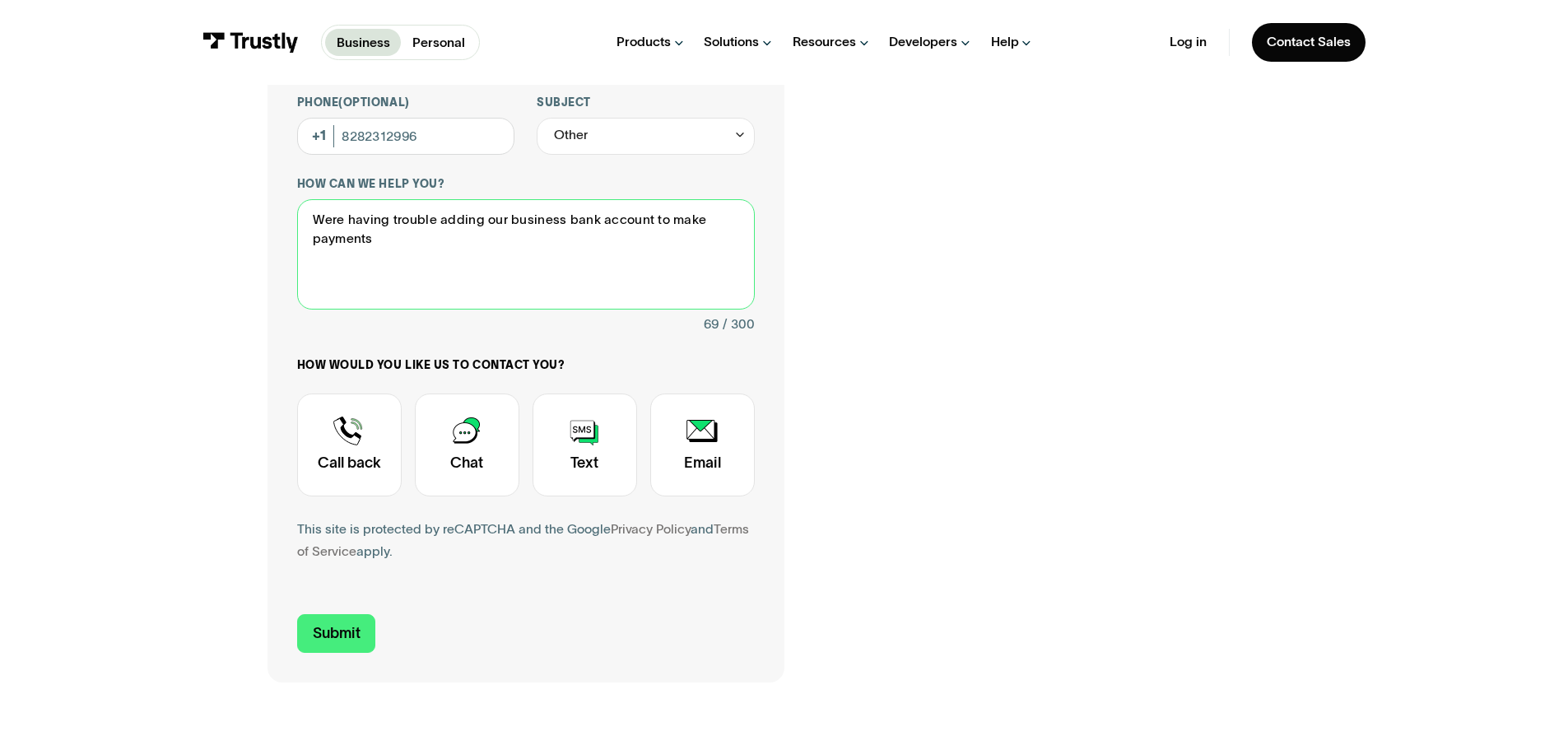
scroll to position [326, 0]
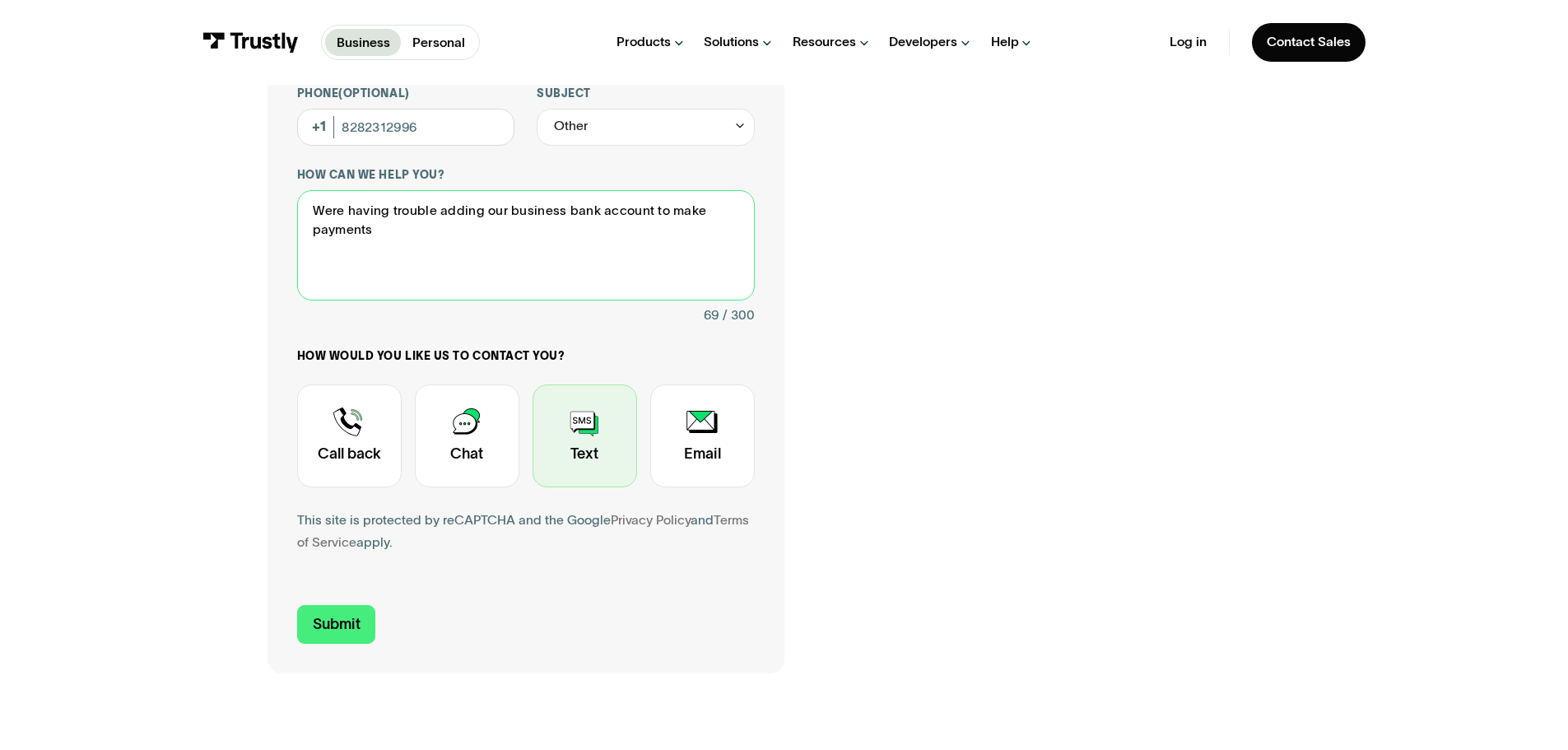
type textarea "Were having trouble adding our business bank account to make payments"
click at [583, 451] on div "Contact Trustly Support" at bounding box center [585, 436] width 104 height 103
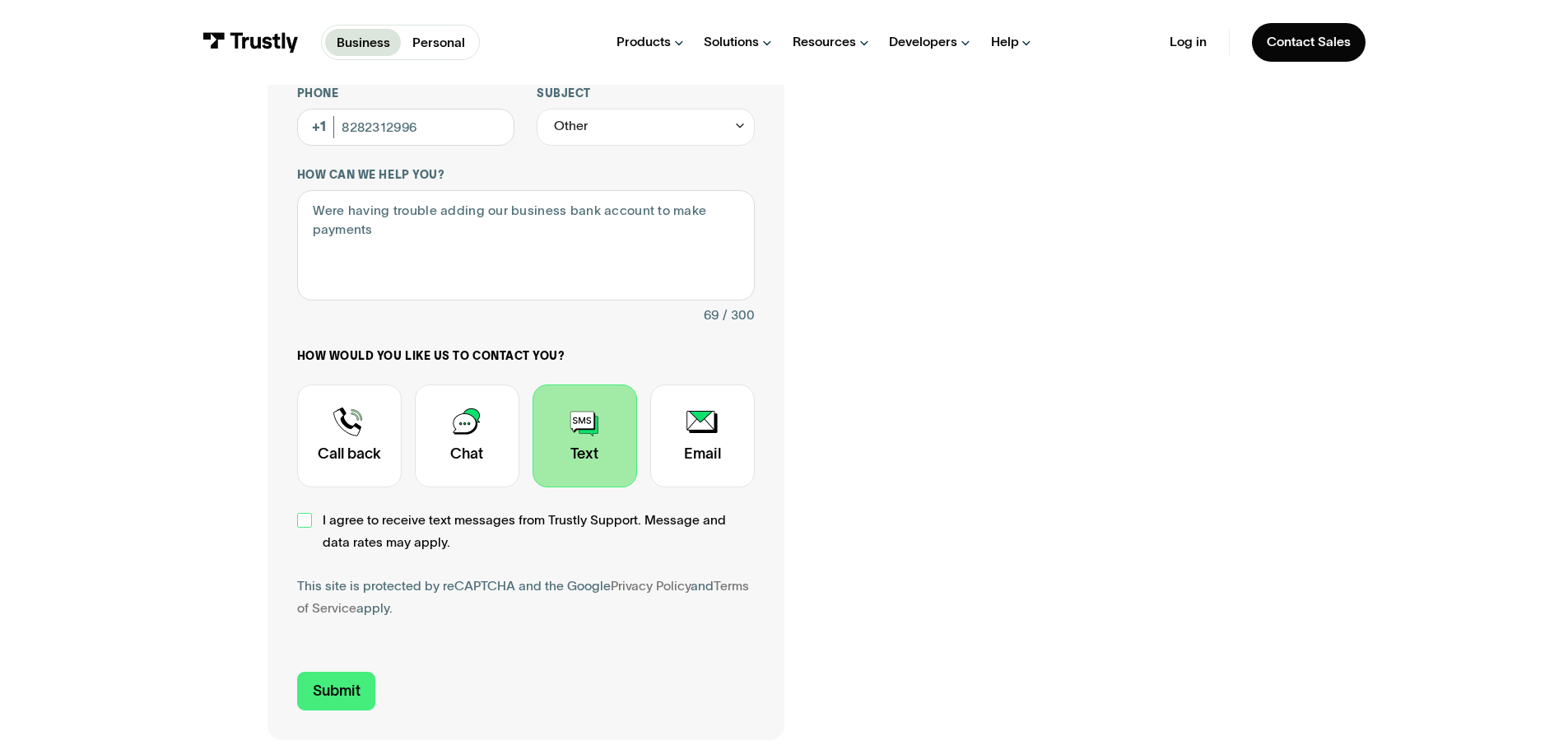
click at [298, 522] on div "Contact Trustly Support" at bounding box center [305, 520] width 15 height 15
click at [319, 684] on input "Submit" at bounding box center [337, 690] width 79 height 39
type input "+18282312996"
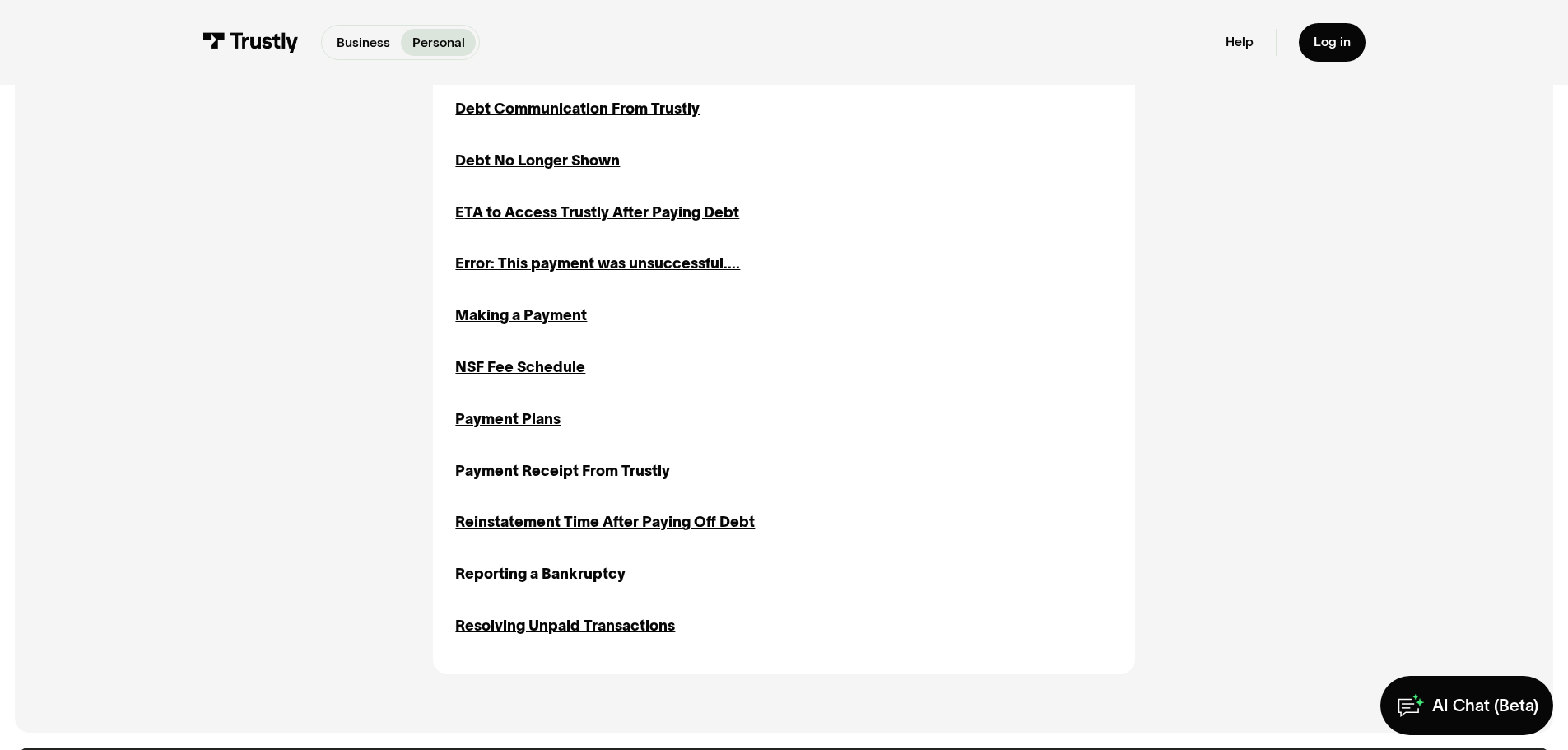
scroll to position [782, 0]
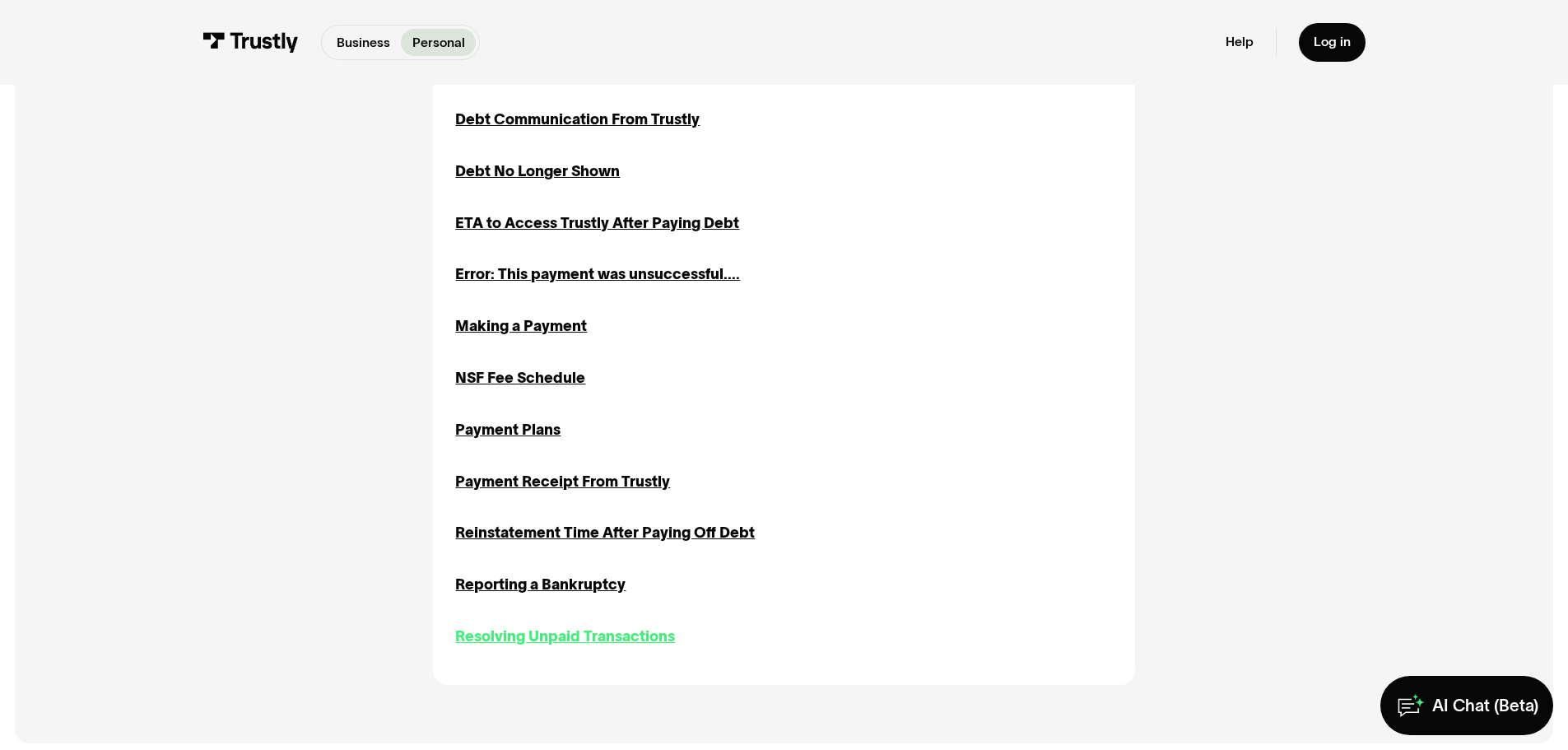
click at [617, 642] on div "Resolving Unpaid Transactions" at bounding box center [566, 637] width 220 height 22
